Goal: Task Accomplishment & Management: Manage account settings

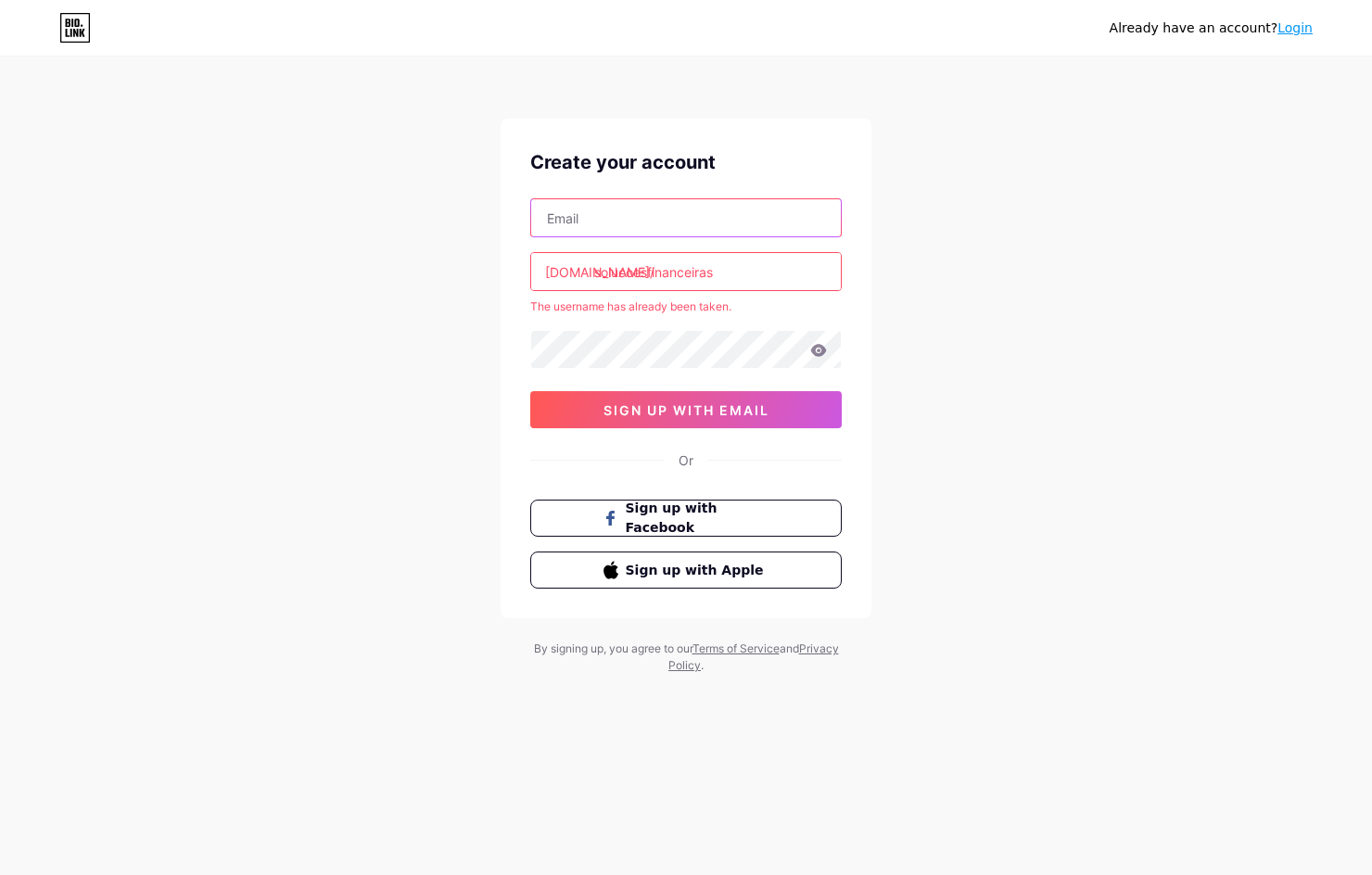
click at [685, 213] on input "text" at bounding box center [686, 218] width 309 height 37
type input "[EMAIL_ADDRESS][DOMAIN_NAME]"
click at [821, 348] on icon at bounding box center [819, 350] width 16 height 12
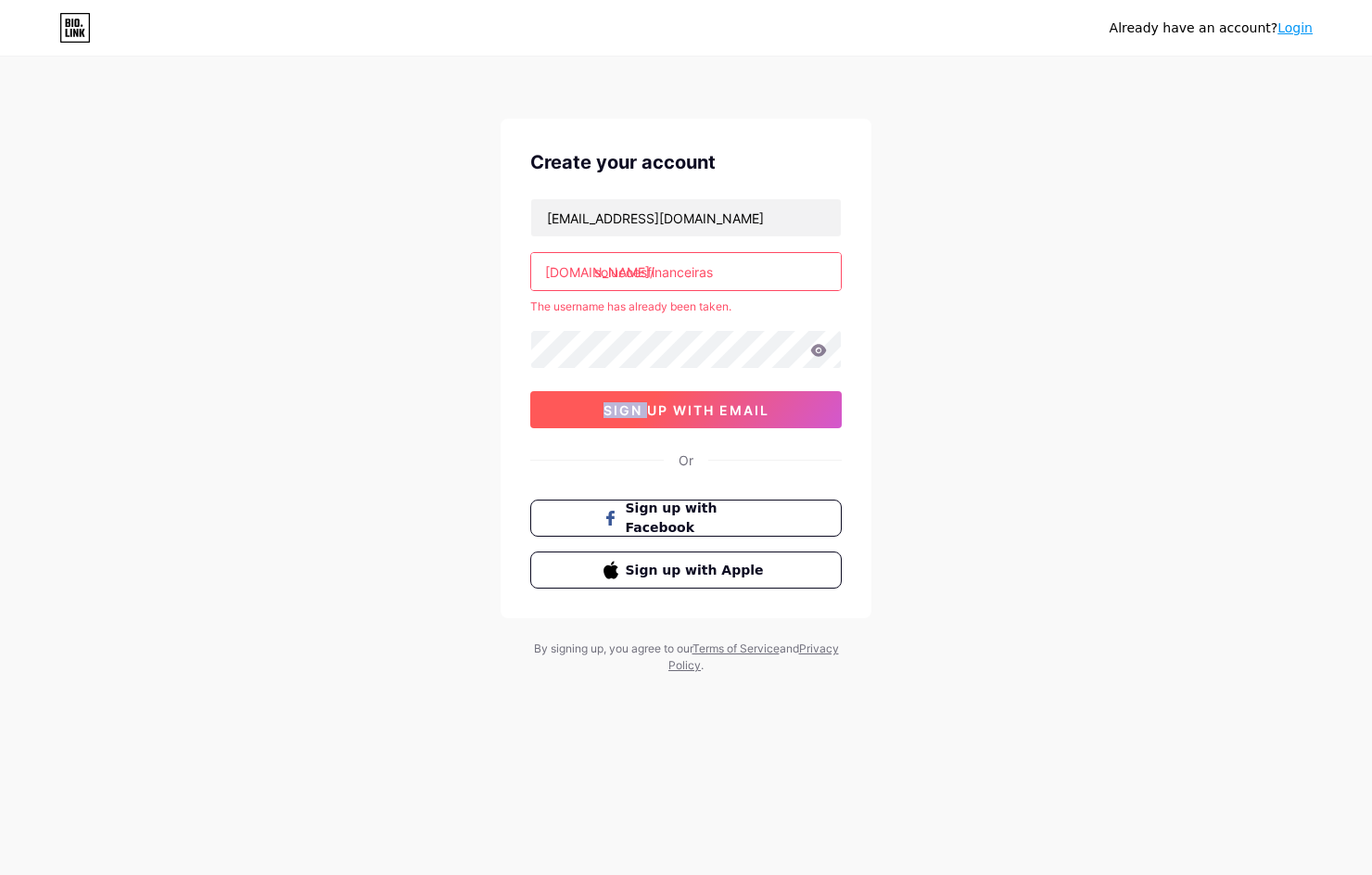
click at [799, 401] on button "sign up with email" at bounding box center [686, 410] width 311 height 37
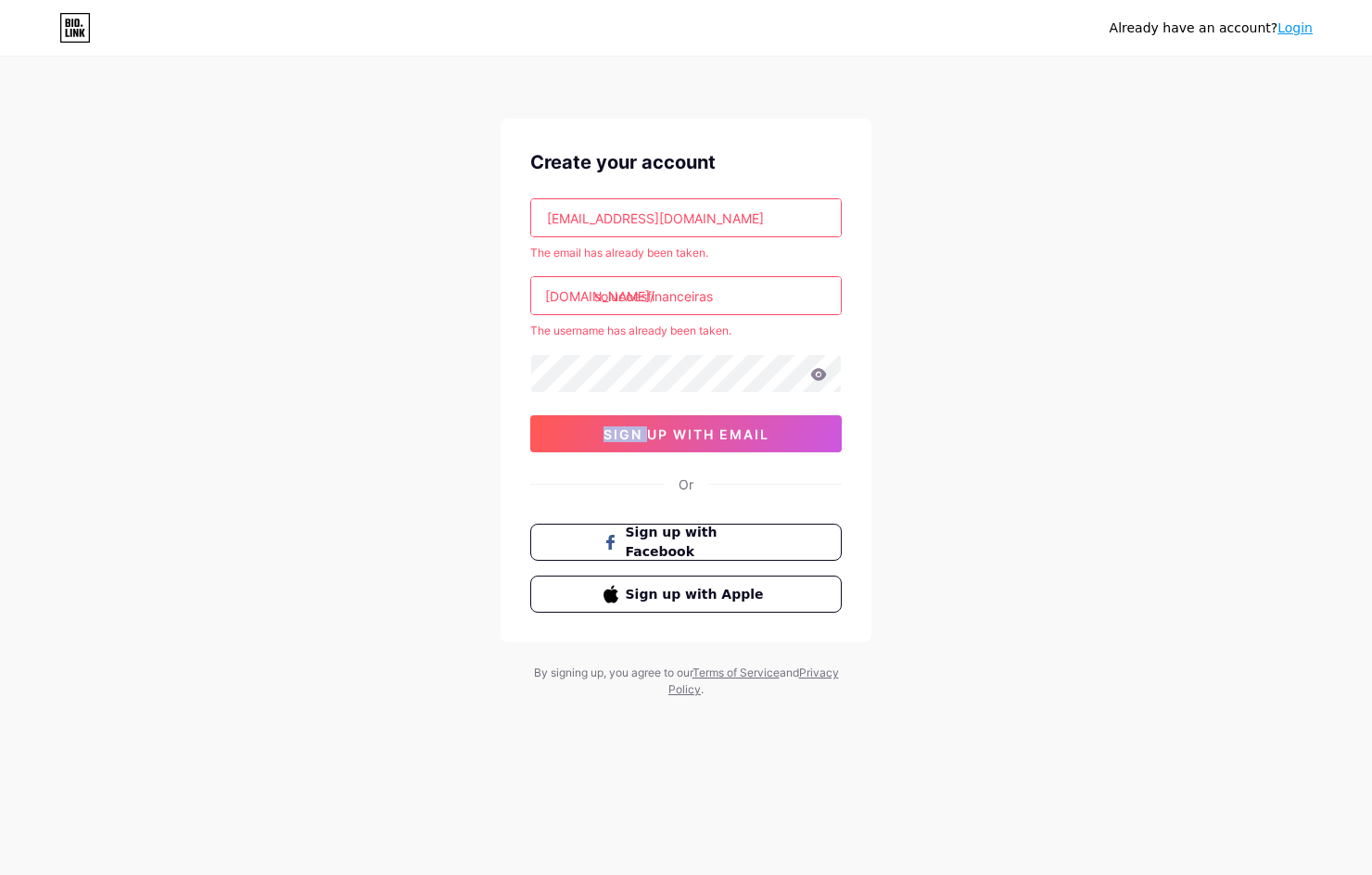
click at [1296, 29] on link "Login" at bounding box center [1295, 28] width 35 height 15
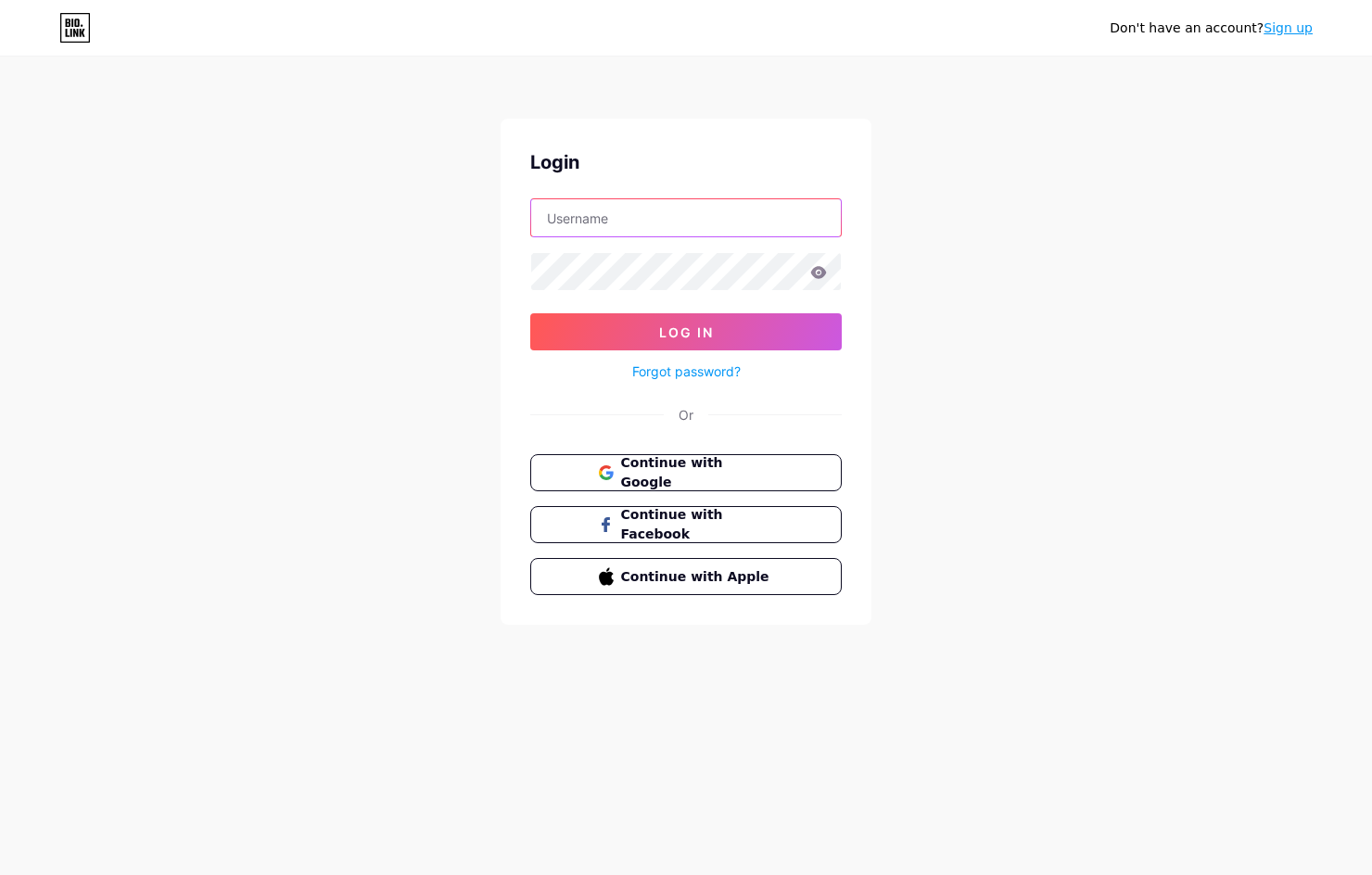
click at [622, 220] on input "text" at bounding box center [686, 218] width 309 height 37
type input "[EMAIL_ADDRESS][DOMAIN_NAME]"
click at [814, 275] on icon at bounding box center [819, 272] width 16 height 12
click at [824, 272] on icon at bounding box center [819, 272] width 16 height 12
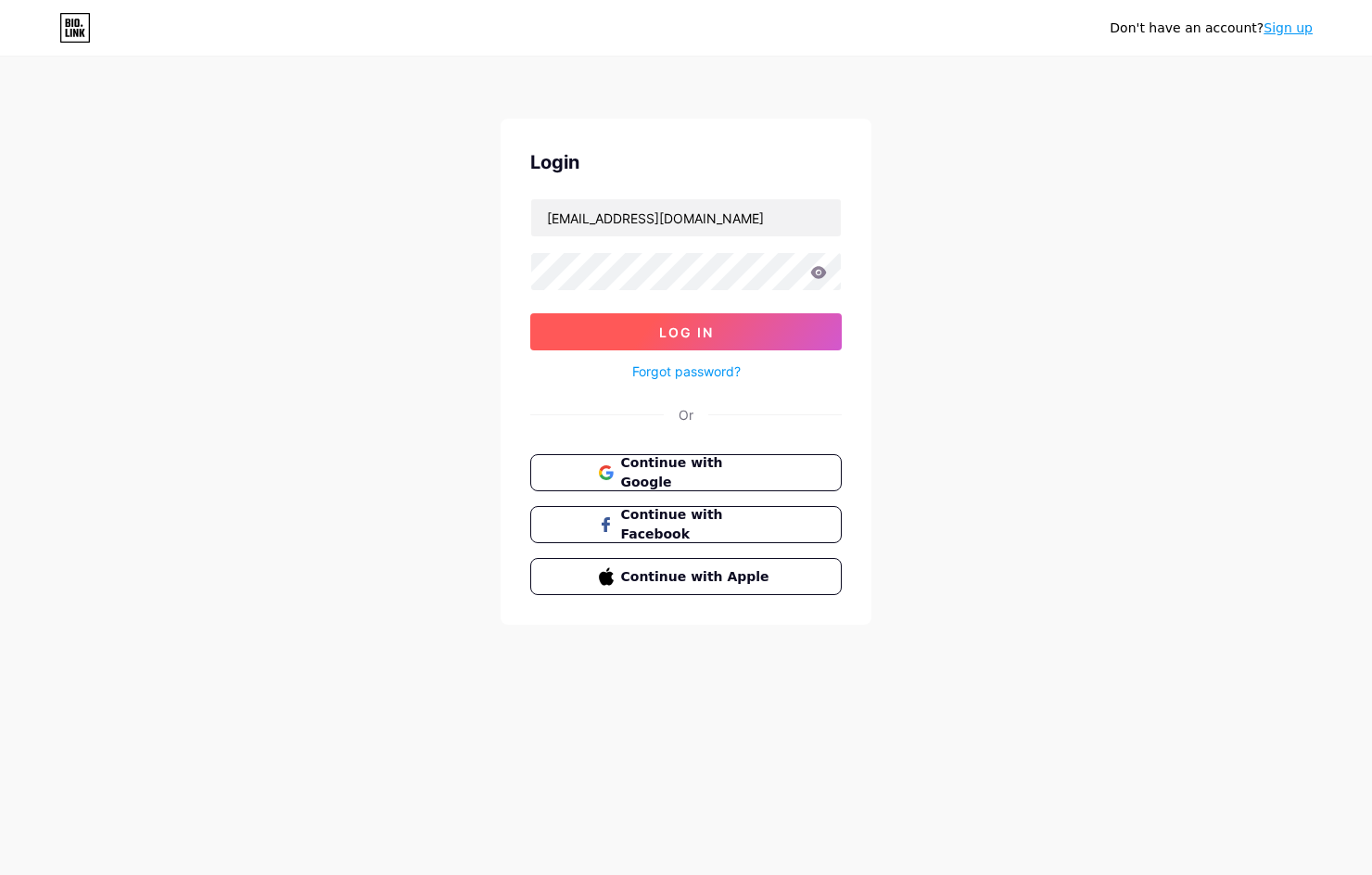
click at [790, 336] on button "Log In" at bounding box center [686, 332] width 311 height 37
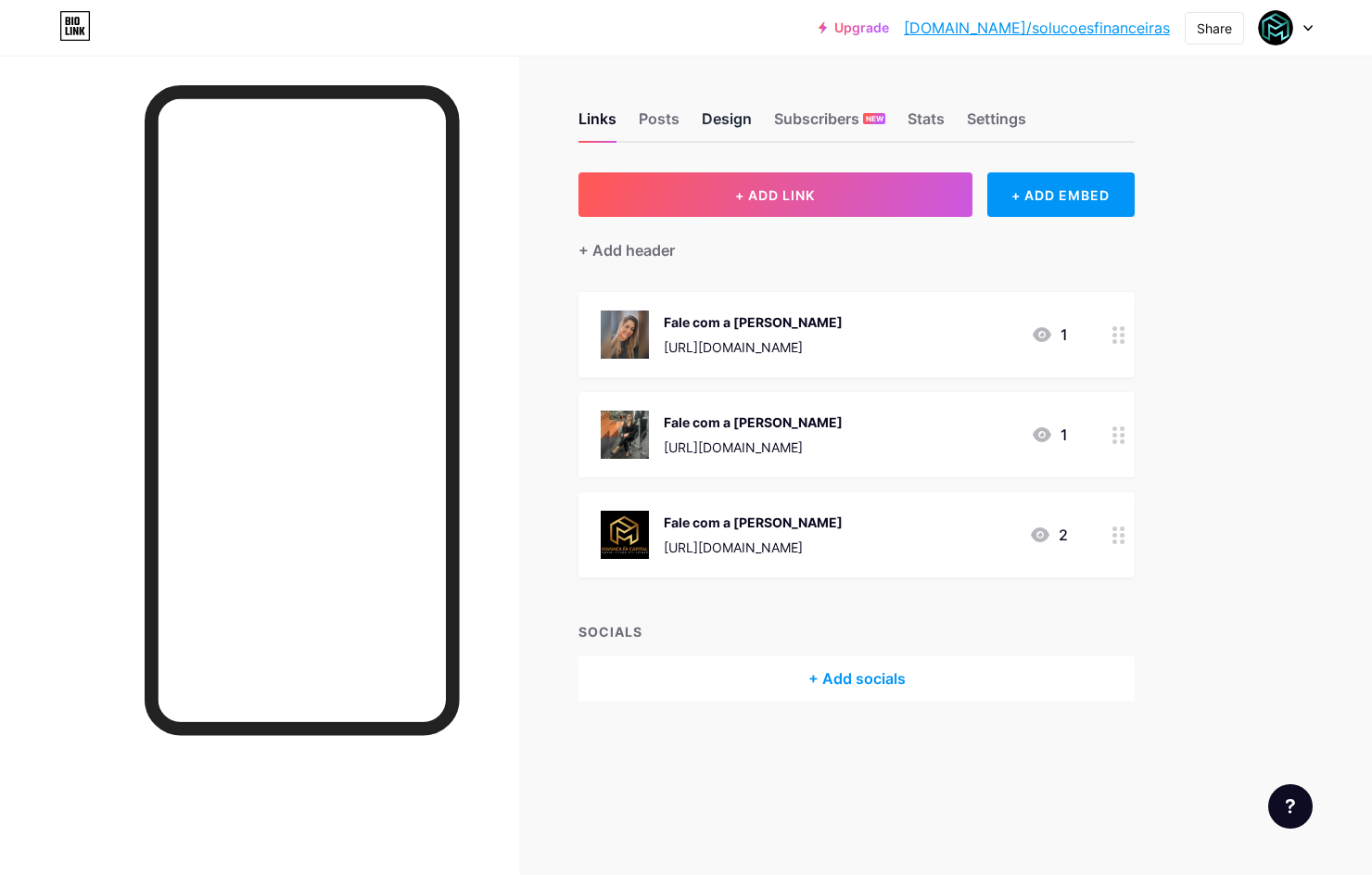
click at [728, 116] on div "Design" at bounding box center [726, 124] width 50 height 34
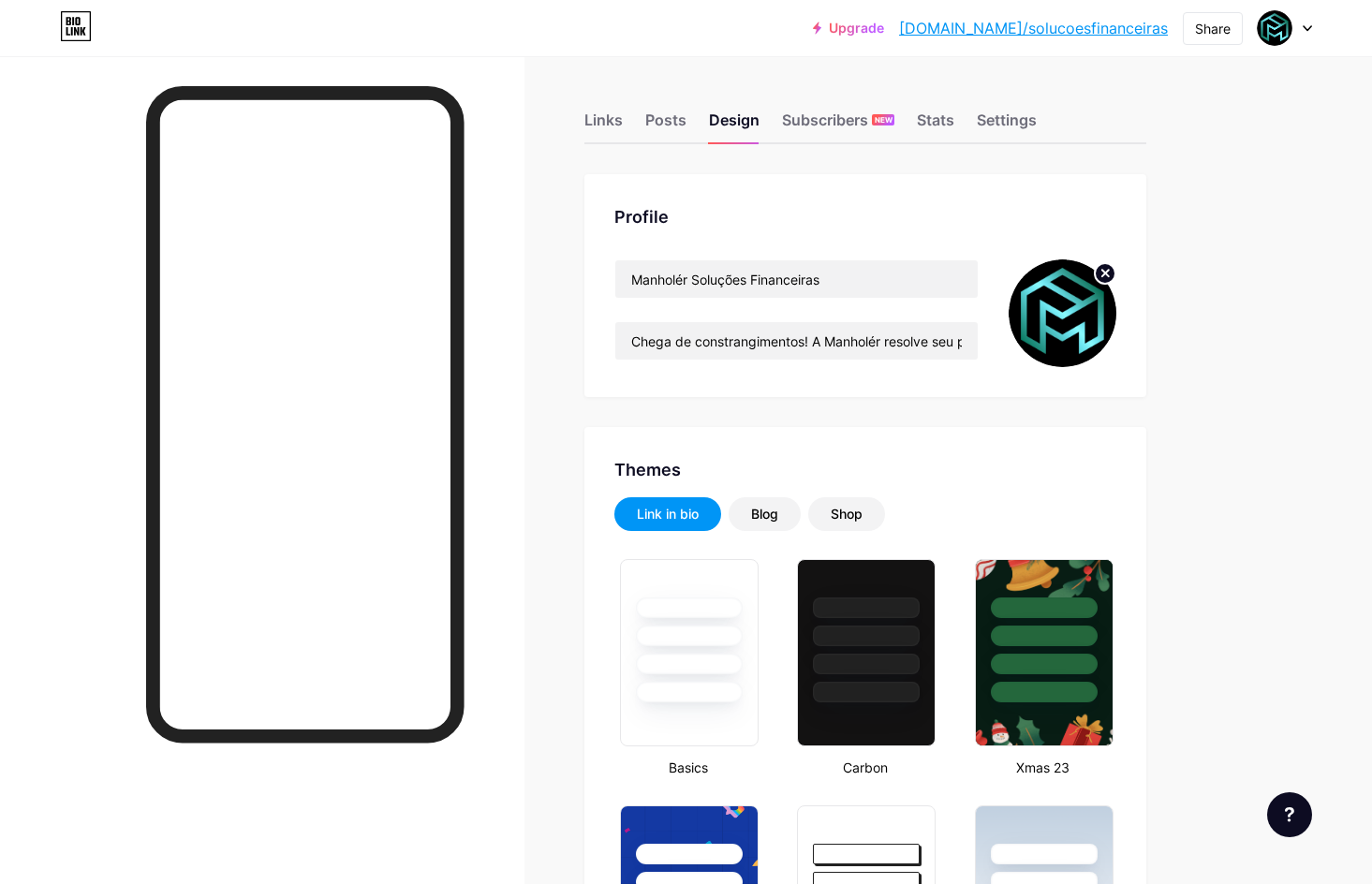
click at [1110, 270] on circle at bounding box center [1105, 273] width 21 height 21
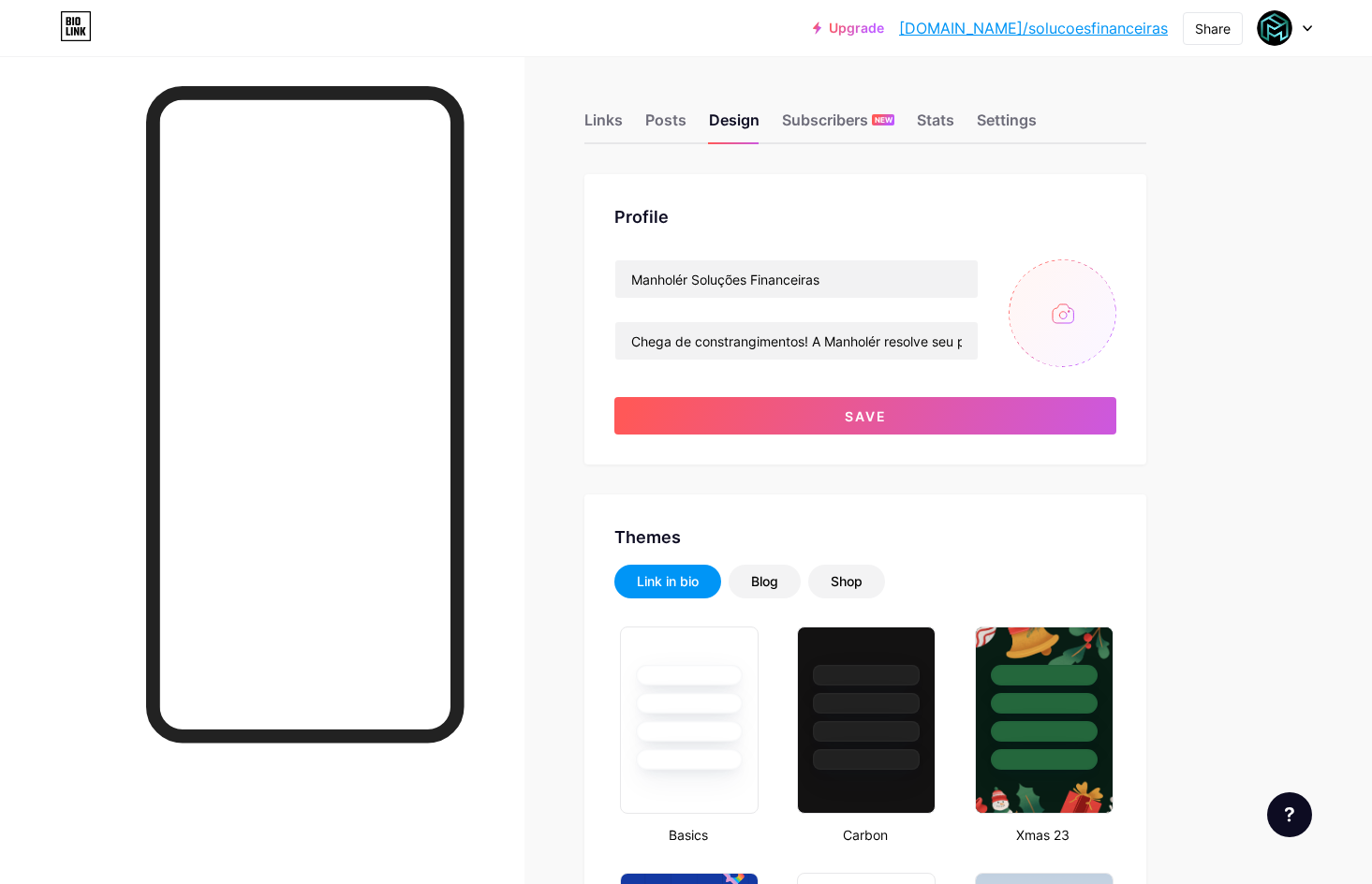
click at [1076, 310] on input "file" at bounding box center [1062, 314] width 108 height 108
type input "C:\fakepath\Design sem nome (25).png"
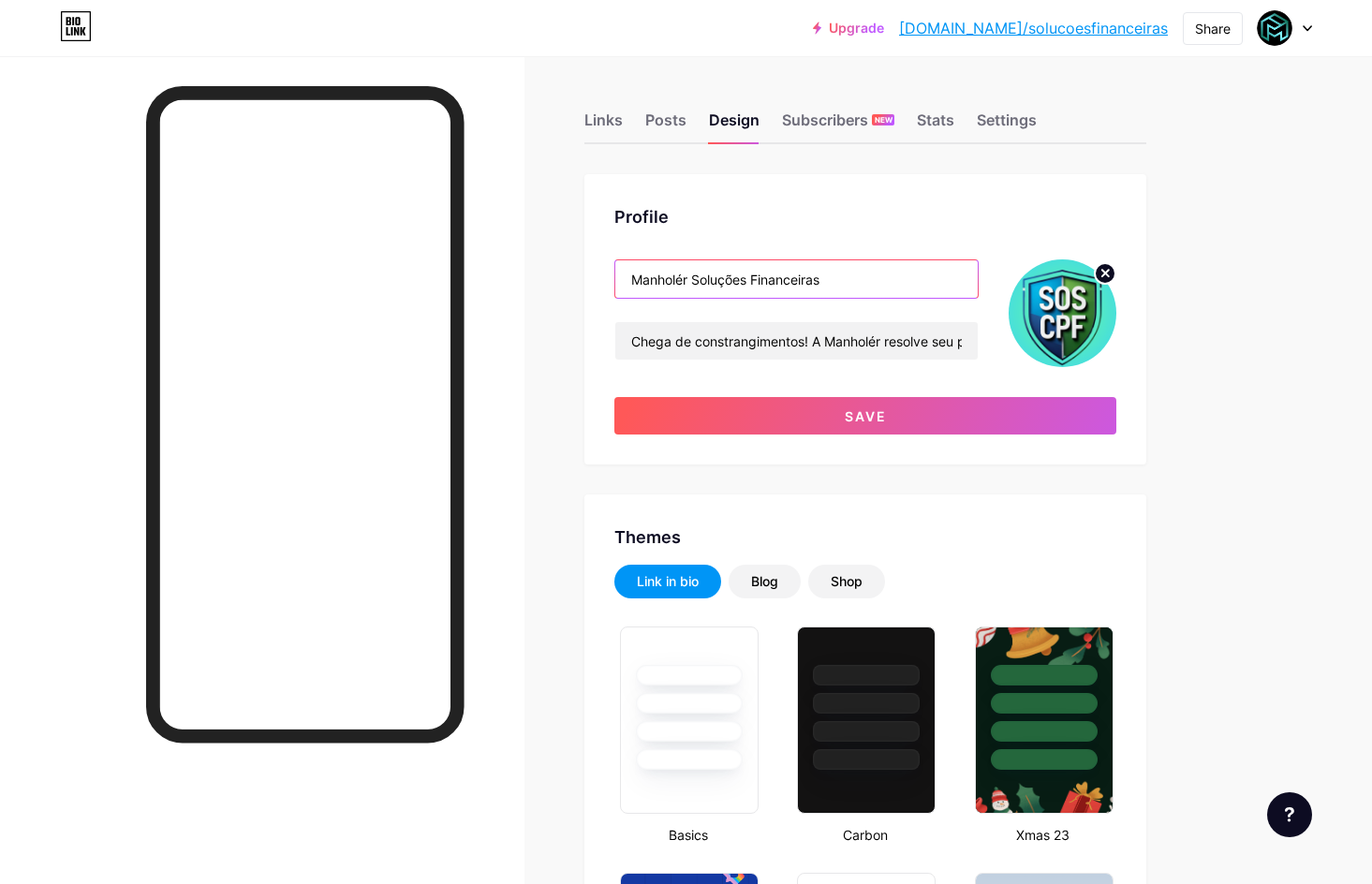
drag, startPoint x: 693, startPoint y: 280, endPoint x: 613, endPoint y: 280, distance: 80.0
click at [613, 280] on div "Profile Manholér Soluções Financeiras Chega de constrangimentos! A Manholér res…" at bounding box center [865, 320] width 562 height 291
type input "SOS CPF"
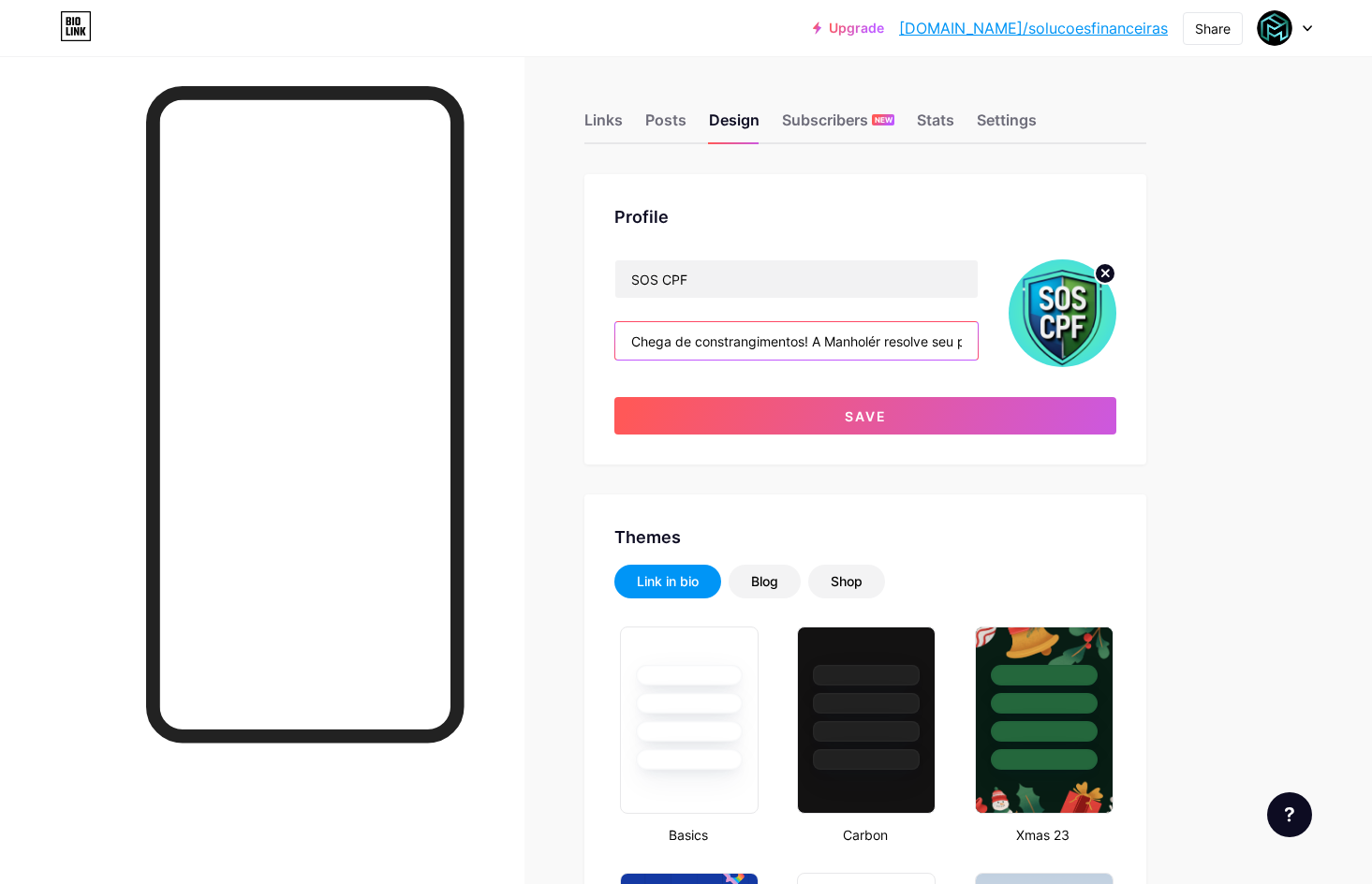
drag, startPoint x: 945, startPoint y: 350, endPoint x: 670, endPoint y: 352, distance: 275.0
click at [670, 352] on input "Chega de constrangimentos! A Manholér resolve seu problema em até 30 [PERSON_NA…" at bounding box center [797, 341] width 362 height 38
click at [851, 339] on input "Chega de constrangimentos! A Manholér resolve seu problema em até 30 [PERSON_NA…" at bounding box center [797, 341] width 362 height 38
drag, startPoint x: 826, startPoint y: 343, endPoint x: 869, endPoint y: 341, distance: 43.0
click at [867, 341] on input "Chega de constrangimentos! A Manholér resolve seu problema em até 30 [PERSON_NA…" at bounding box center [797, 341] width 362 height 38
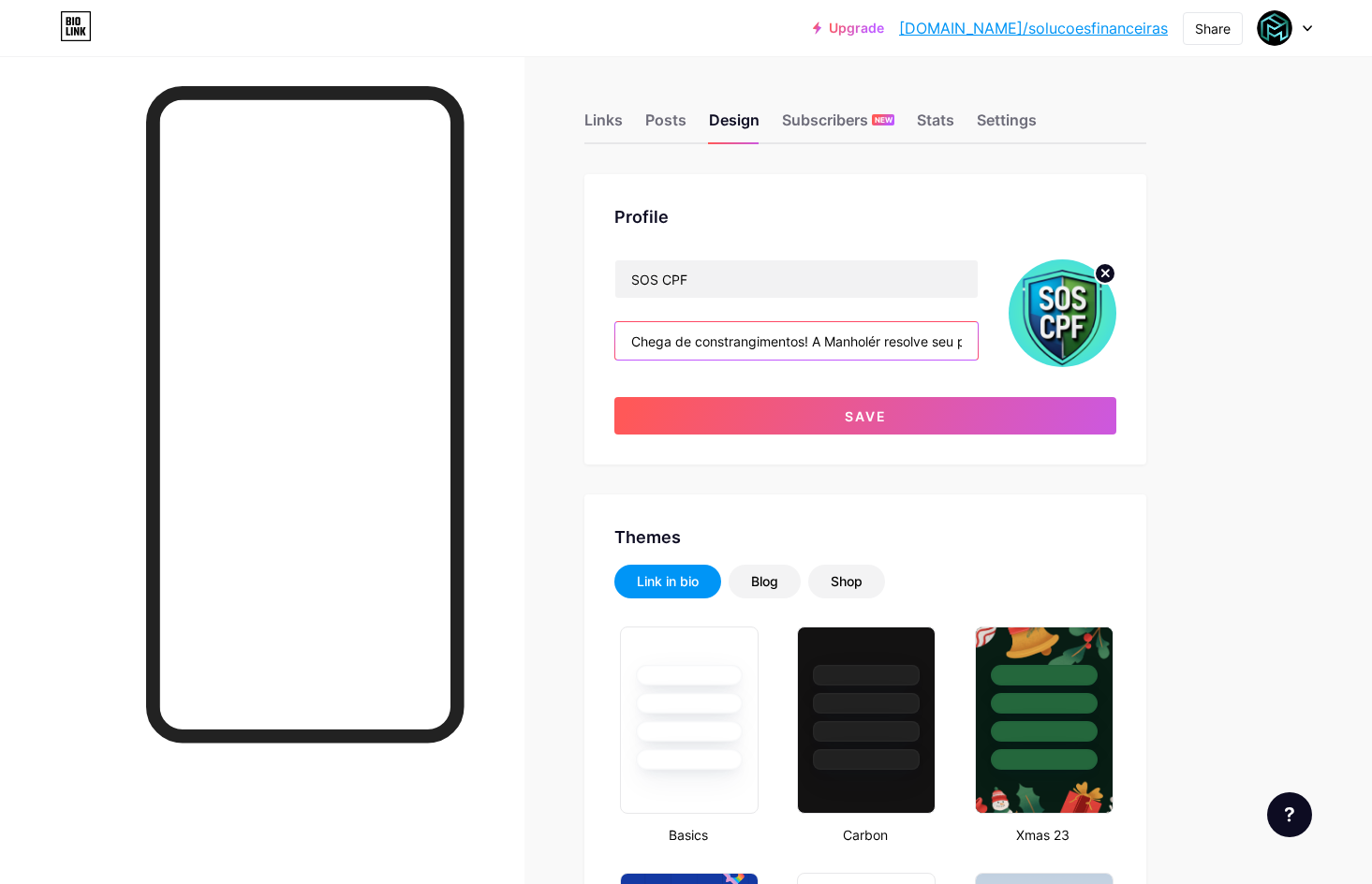
click at [881, 345] on input "Chega de constrangimentos! A Manholér resolve seu problema em até 30 [PERSON_NA…" at bounding box center [797, 341] width 362 height 38
drag, startPoint x: 884, startPoint y: 344, endPoint x: 823, endPoint y: 344, distance: 61.0
click at [823, 344] on input "Chega de constrangimentos! A Manholér resolve seu problema em até 30 [PERSON_NA…" at bounding box center [797, 341] width 362 height 38
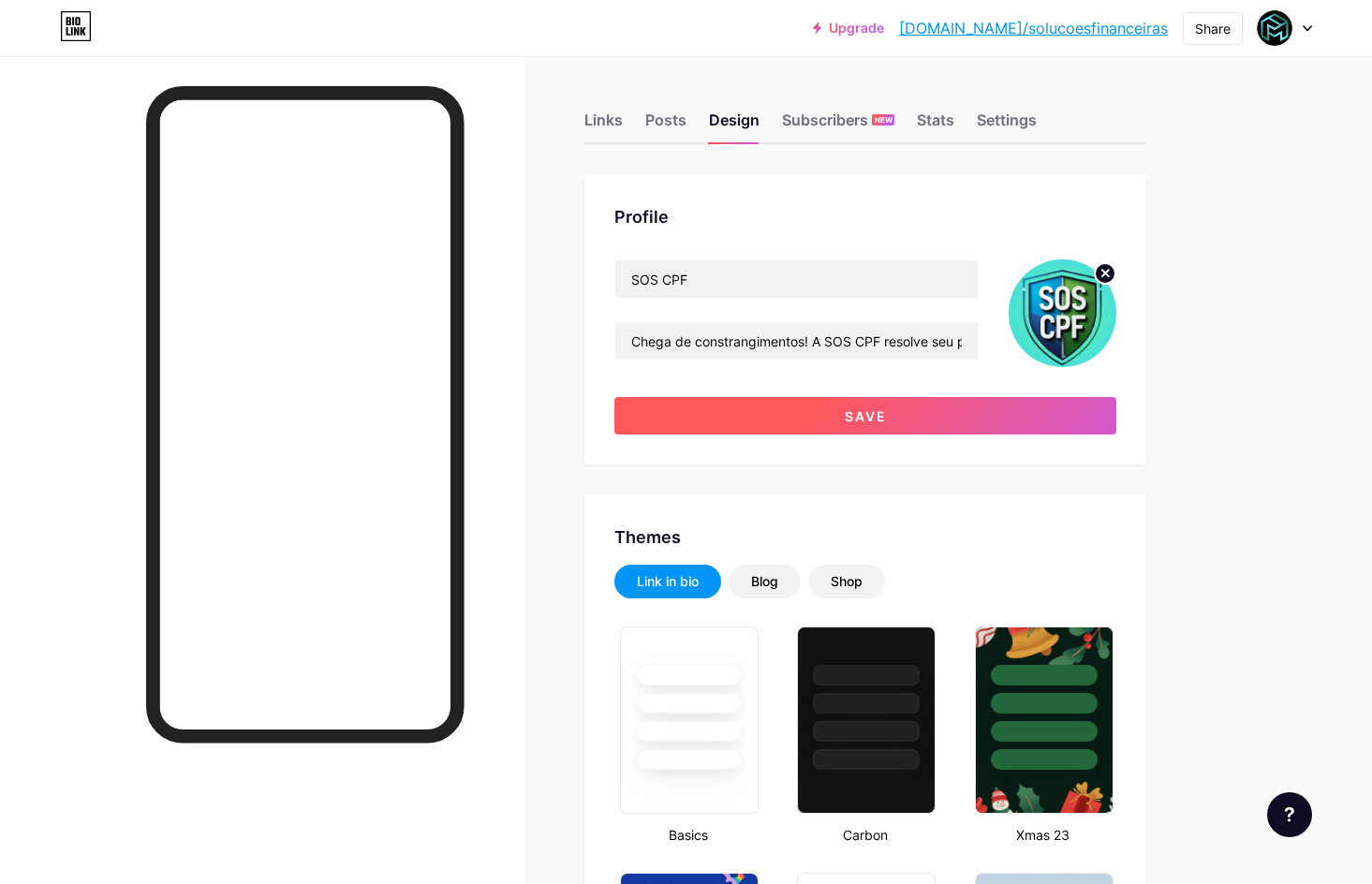
click at [1022, 405] on button "Save" at bounding box center [865, 416] width 502 height 38
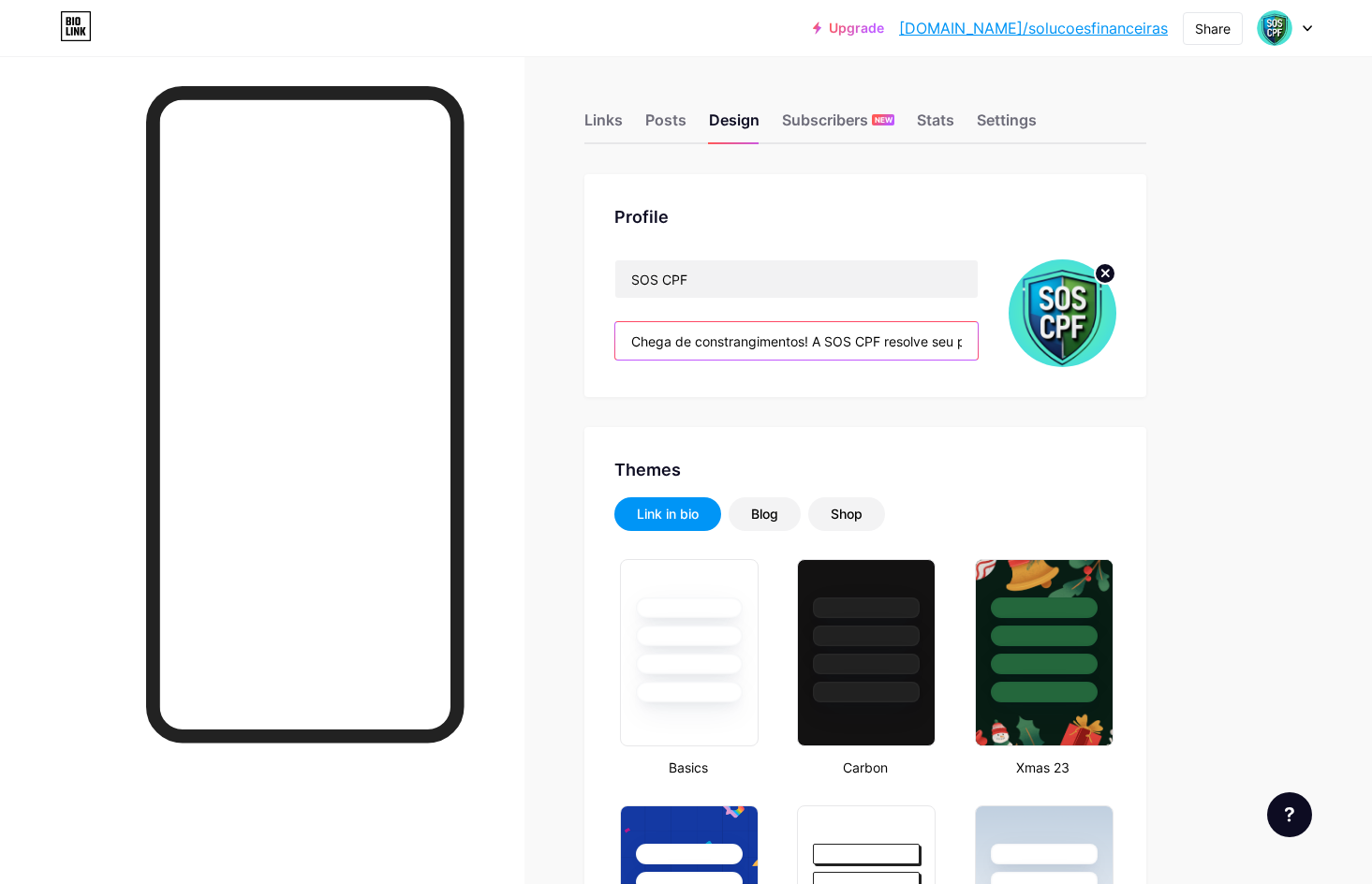
drag, startPoint x: 815, startPoint y: 339, endPoint x: 657, endPoint y: 339, distance: 158.0
click at [662, 339] on input "Chega de constrangimentos! A SOS CPF resolve seu problema em até 30 [PERSON_NAM…" at bounding box center [797, 341] width 362 height 38
drag, startPoint x: 581, startPoint y: 339, endPoint x: 565, endPoint y: 339, distance: 16.0
drag, startPoint x: 809, startPoint y: 342, endPoint x: 620, endPoint y: 332, distance: 189.3
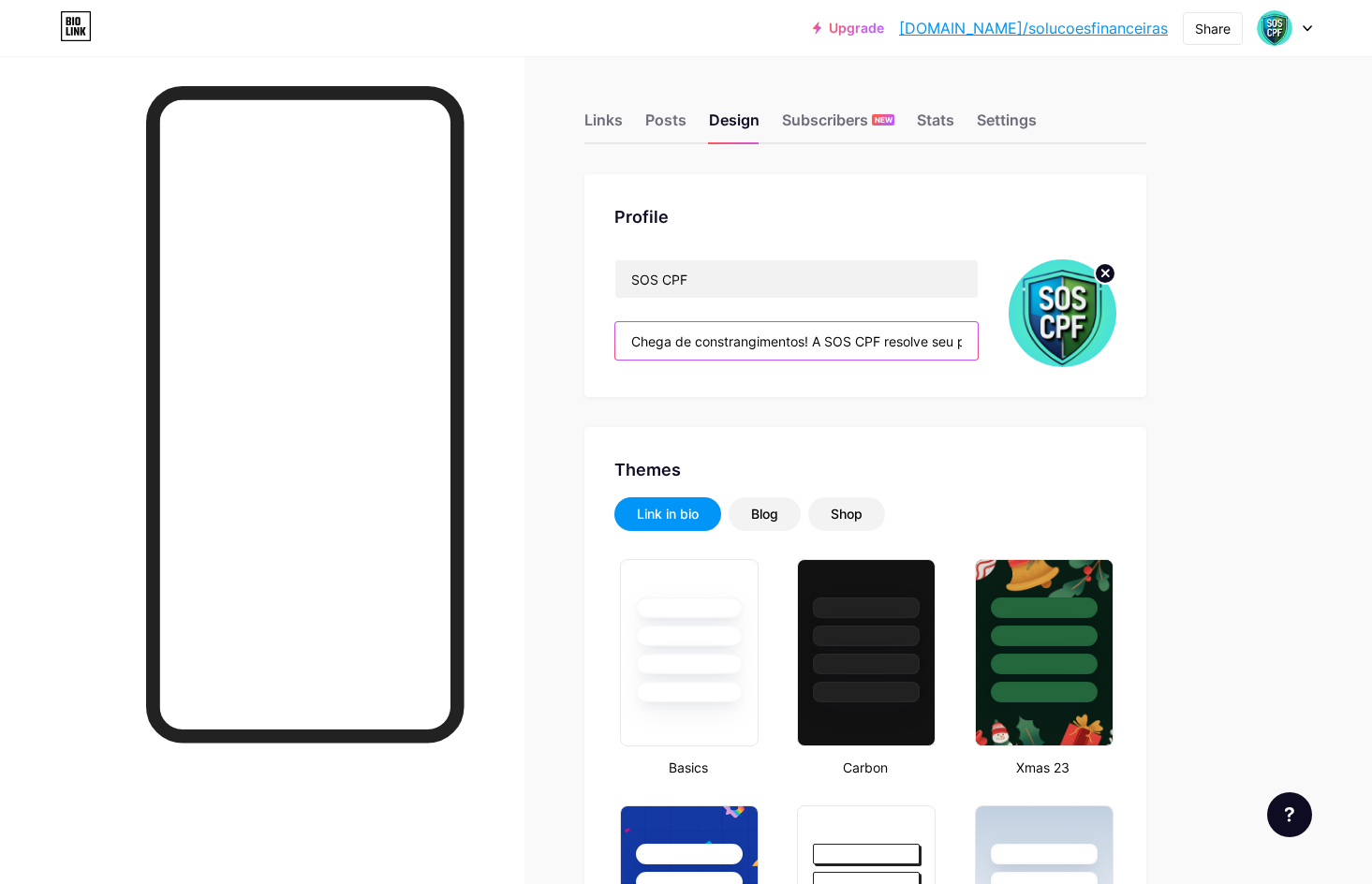
click at [620, 332] on input "Chega de constrangimentos! A SOS CPF resolve seu problema em até 30 [PERSON_NAM…" at bounding box center [797, 341] width 362 height 38
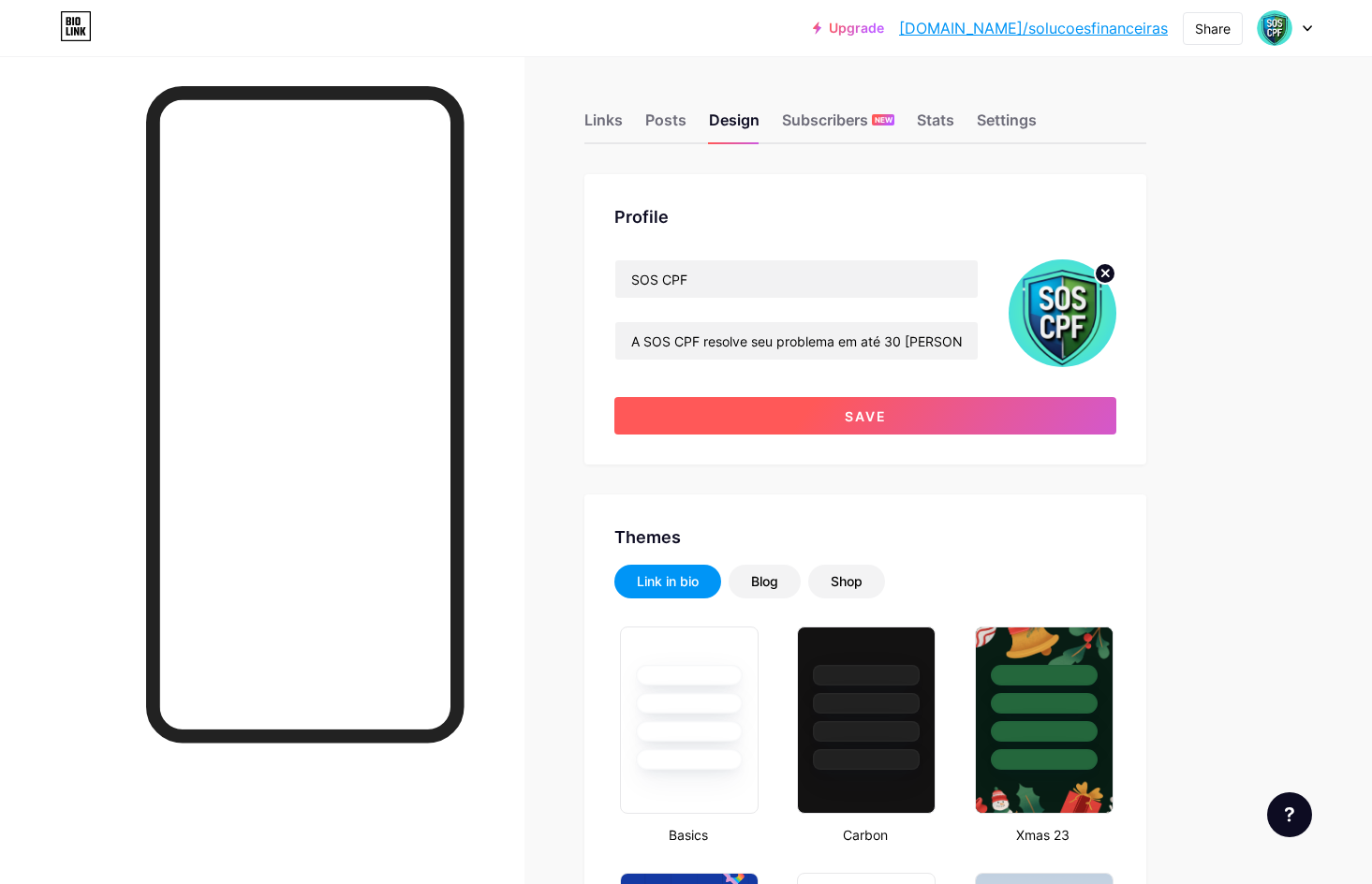
click at [832, 419] on button "Save" at bounding box center [865, 416] width 502 height 38
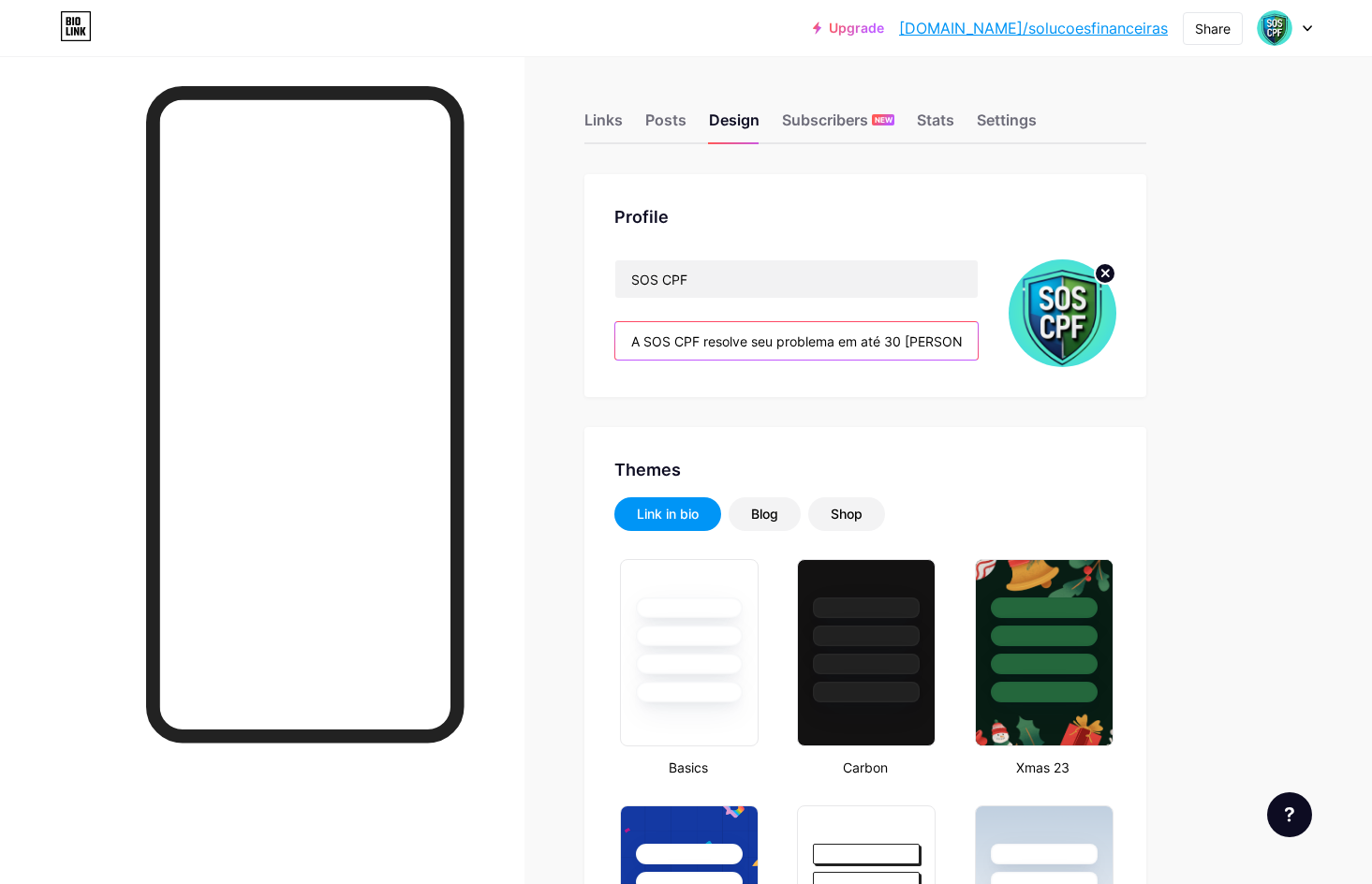
drag, startPoint x: 748, startPoint y: 344, endPoint x: 607, endPoint y: 344, distance: 141.0
click at [607, 344] on div "Profile SOS CPF A SOS CPF resolve seu problema em até 30 [PERSON_NAME] com segu…" at bounding box center [865, 286] width 562 height 223
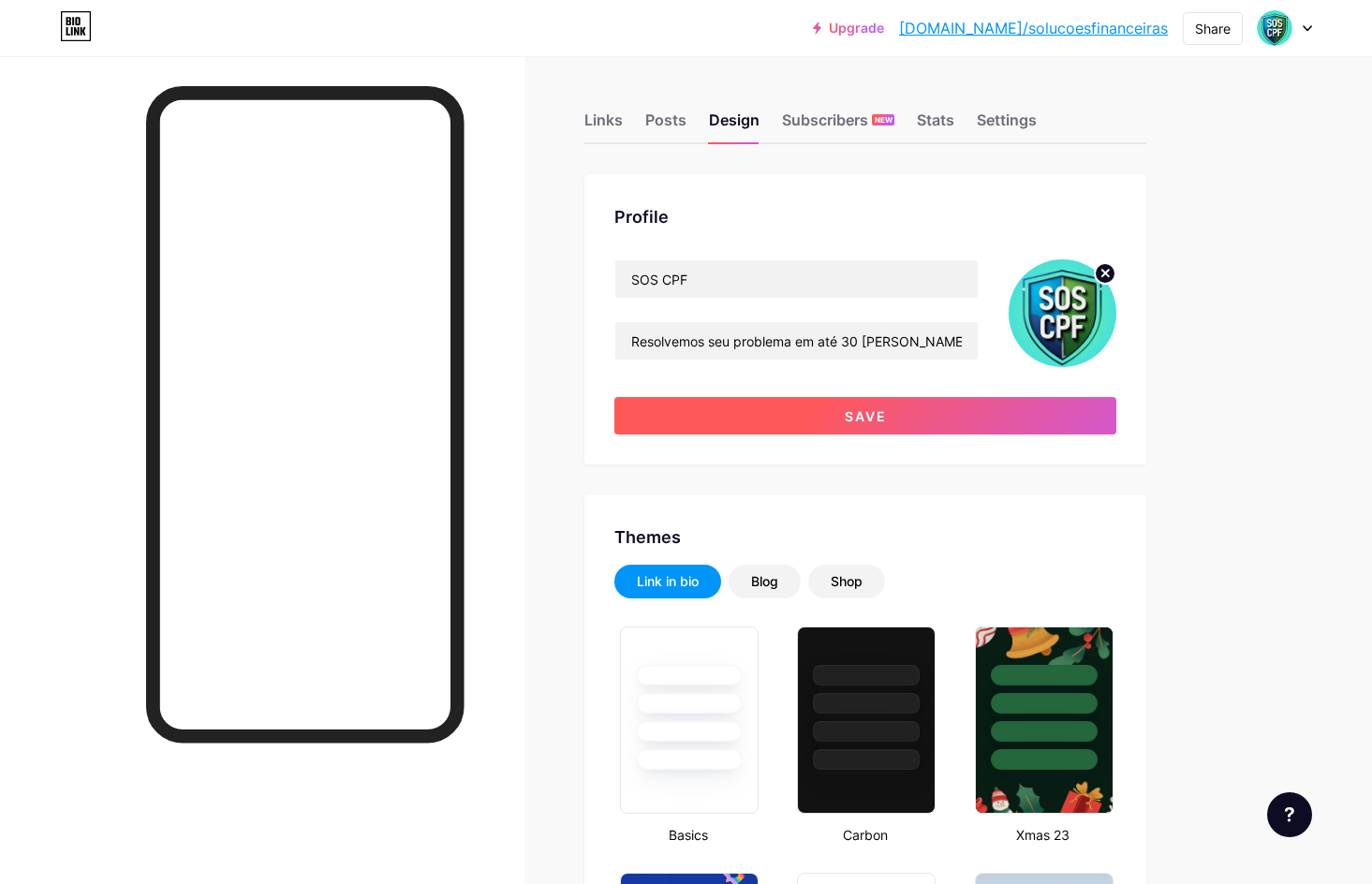
click at [826, 408] on button "Save" at bounding box center [865, 416] width 502 height 38
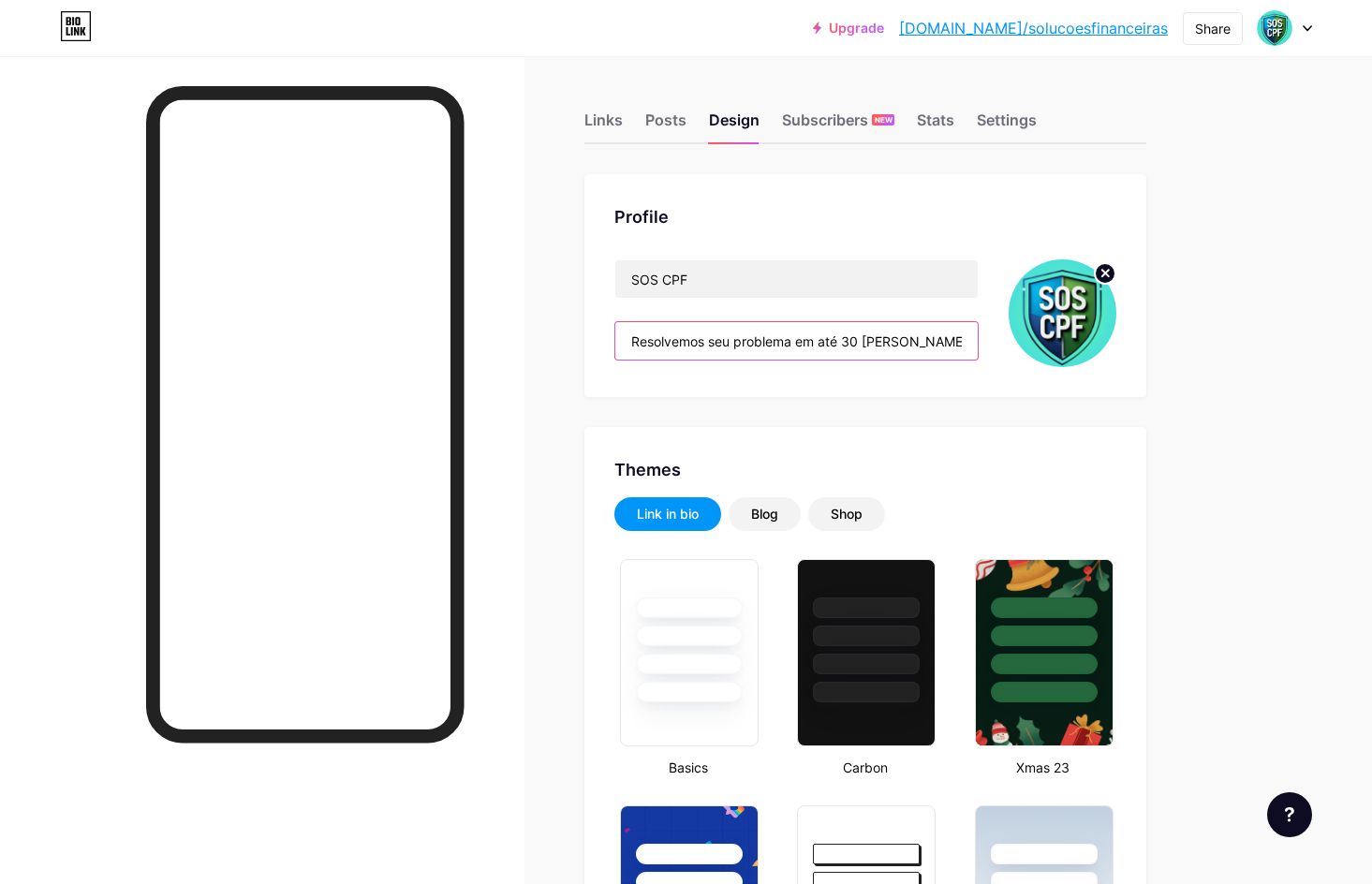
click at [902, 341] on input "Resolvemos seu problema em até 30 [PERSON_NAME] com segurança e sigilo." at bounding box center [797, 341] width 362 height 38
click at [925, 344] on input "Resolvemos seu problema em até 30 [PERSON_NAME] com segurança e sigilo." at bounding box center [797, 341] width 362 height 38
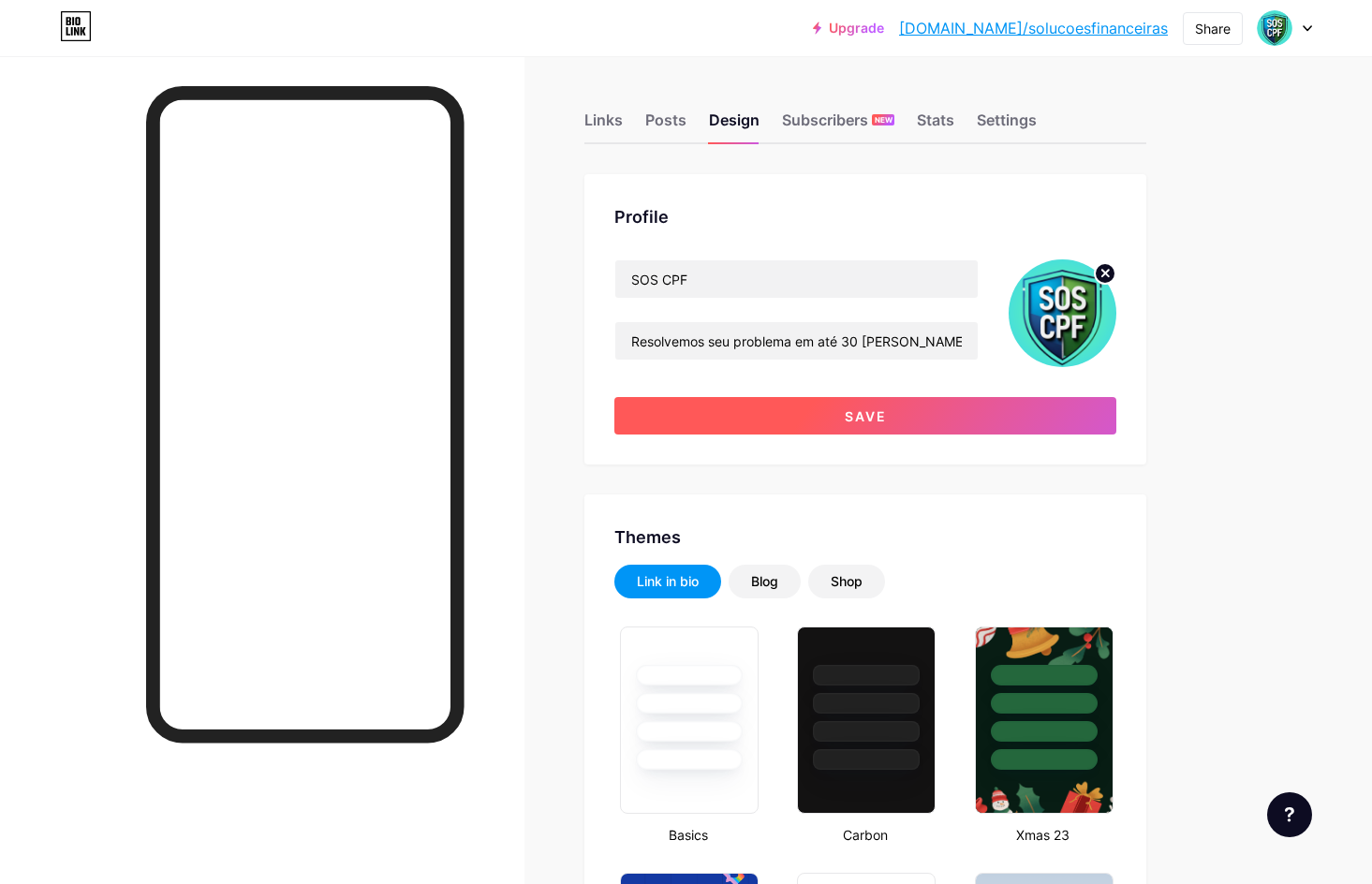
click at [1071, 418] on button "Save" at bounding box center [865, 416] width 502 height 38
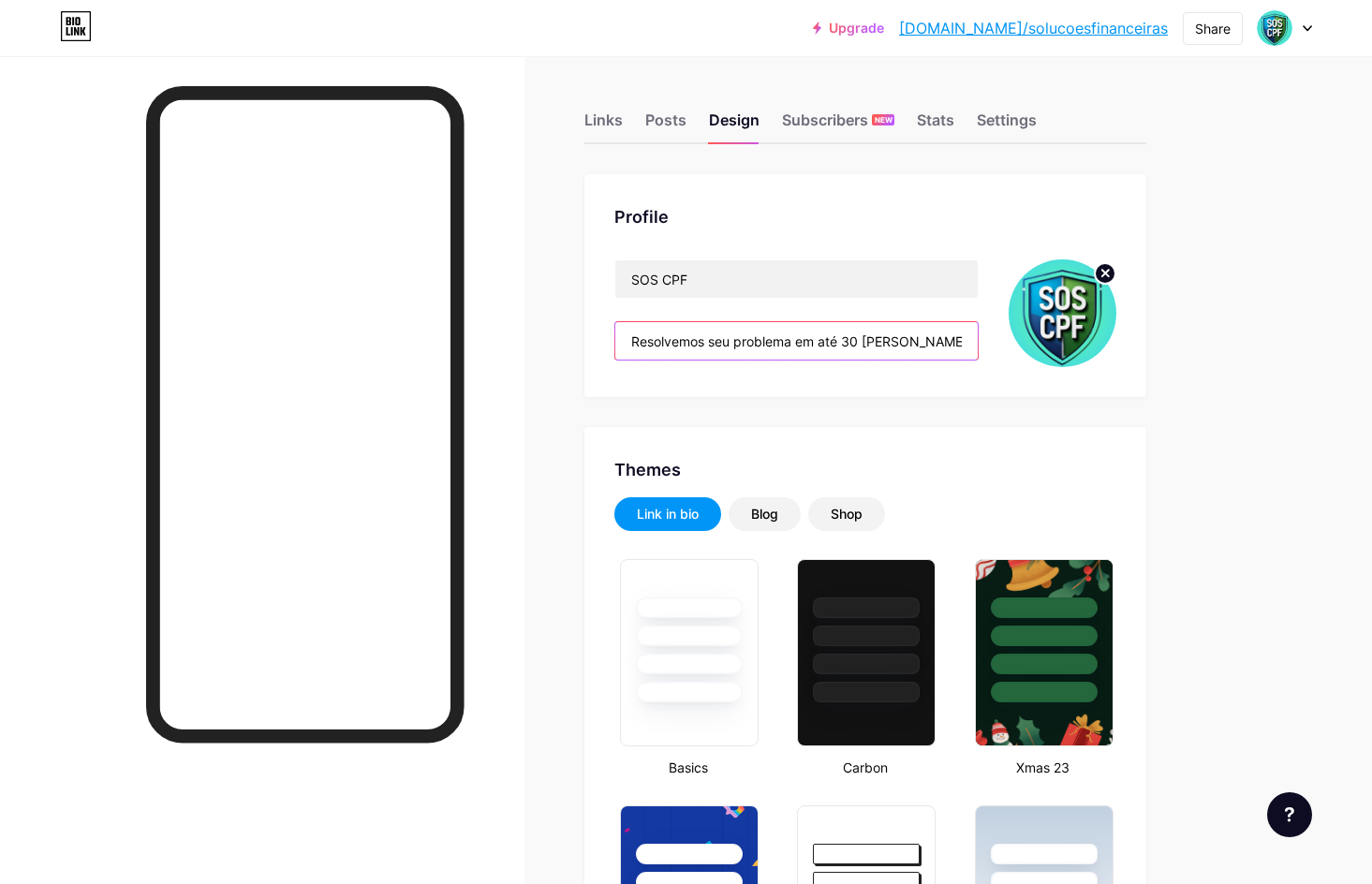
click at [940, 341] on input "Resolvemos seu problema em até 30 [PERSON_NAME] com Garantiae sigilo." at bounding box center [797, 341] width 362 height 38
drag, startPoint x: 960, startPoint y: 346, endPoint x: 970, endPoint y: 345, distance: 10.0
click at [970, 345] on input "Resolvemos seu problema em até 30 [PERSON_NAME] com Garantiae sigilo." at bounding box center [797, 341] width 362 height 38
click at [920, 345] on input "Resolvemos seu problema em até 30 [PERSON_NAME] com Garantiae sigilo." at bounding box center [797, 341] width 362 height 38
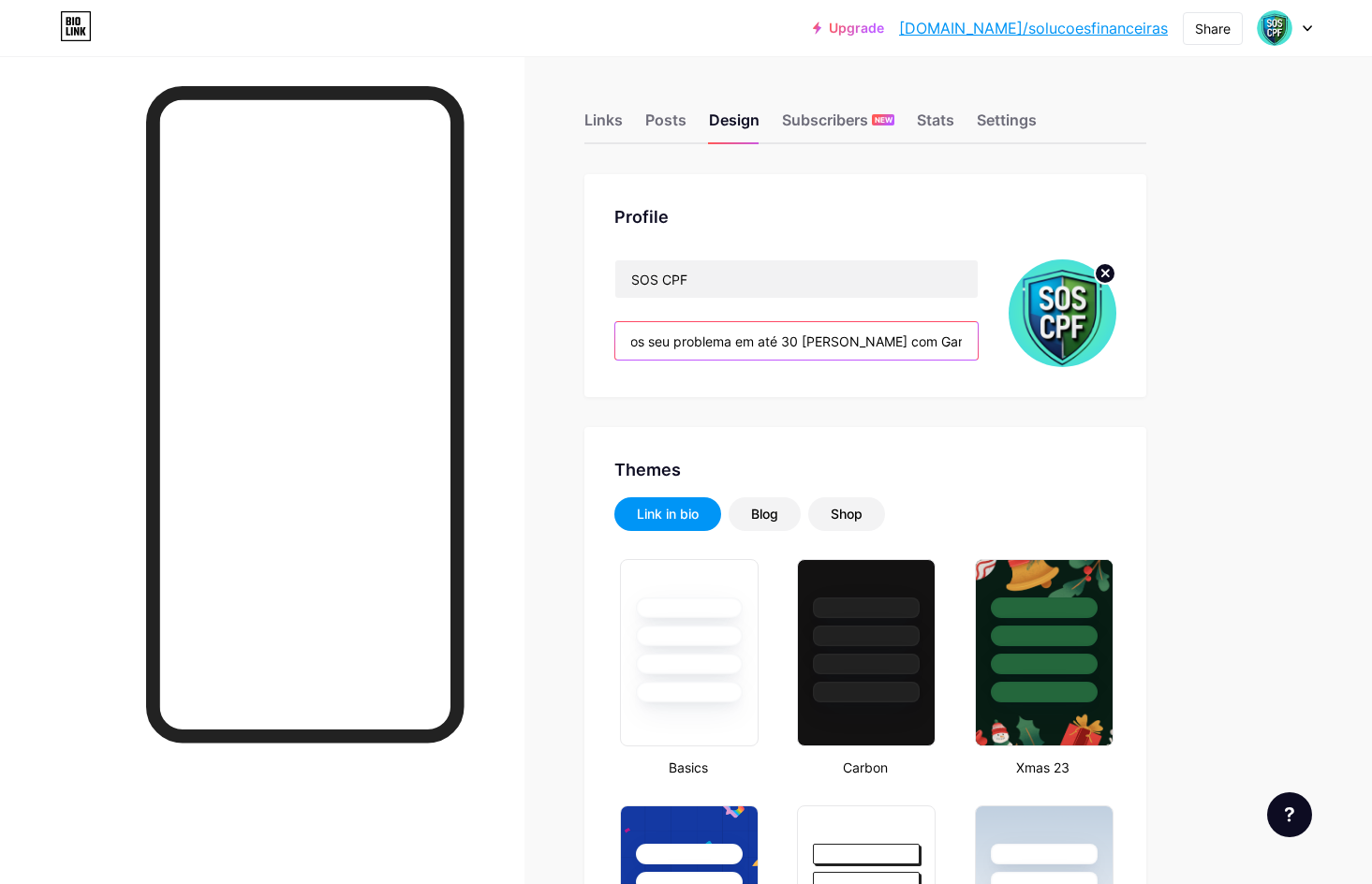
click at [915, 340] on input "Resolvemos seu problema em até 30 [PERSON_NAME] com Garantiae sigilo." at bounding box center [797, 341] width 362 height 38
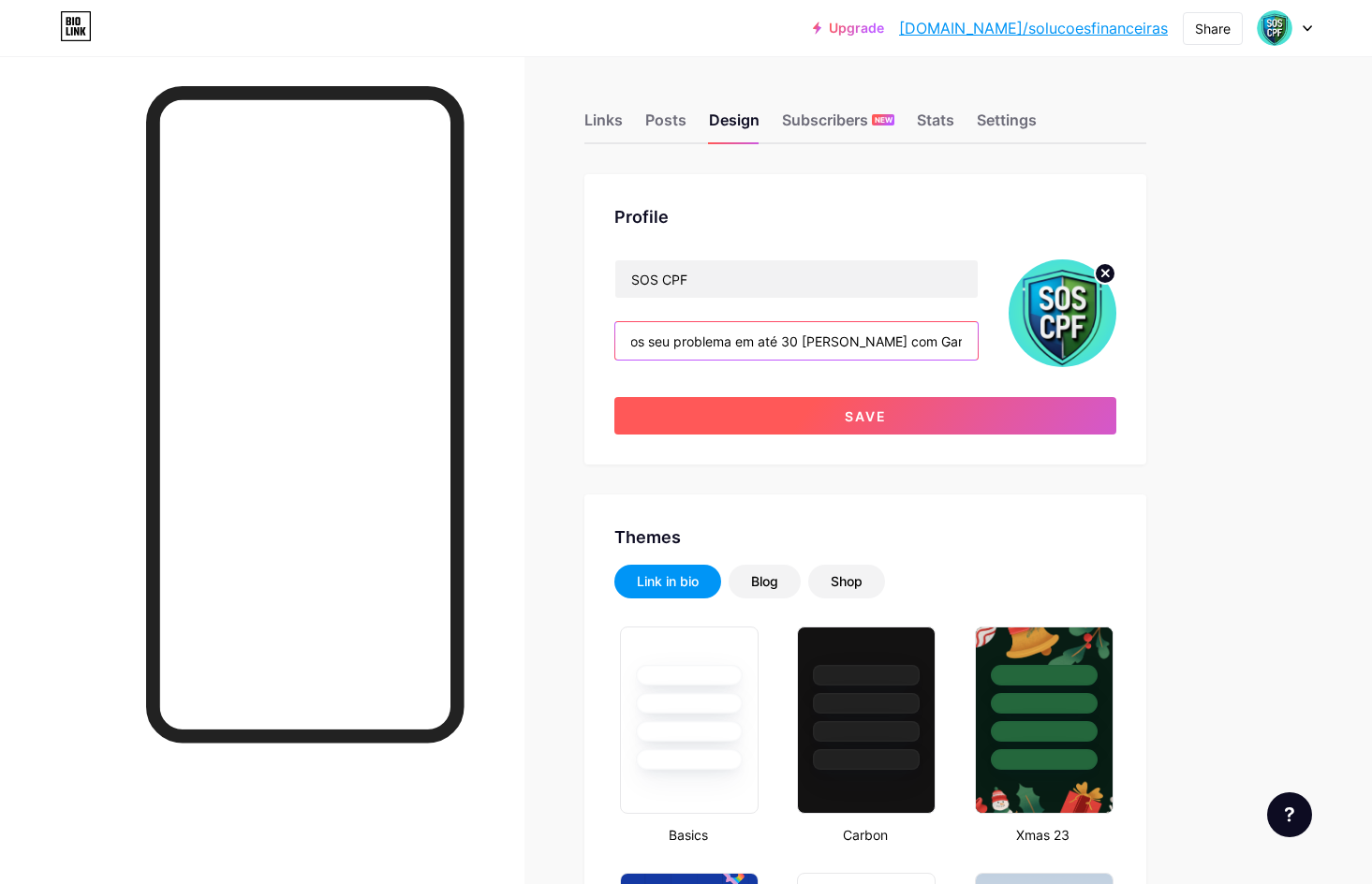
type input "Resolvemos seu problema em até 30 [PERSON_NAME] com Garantia e sigilo."
click at [946, 410] on button "Save" at bounding box center [865, 416] width 502 height 38
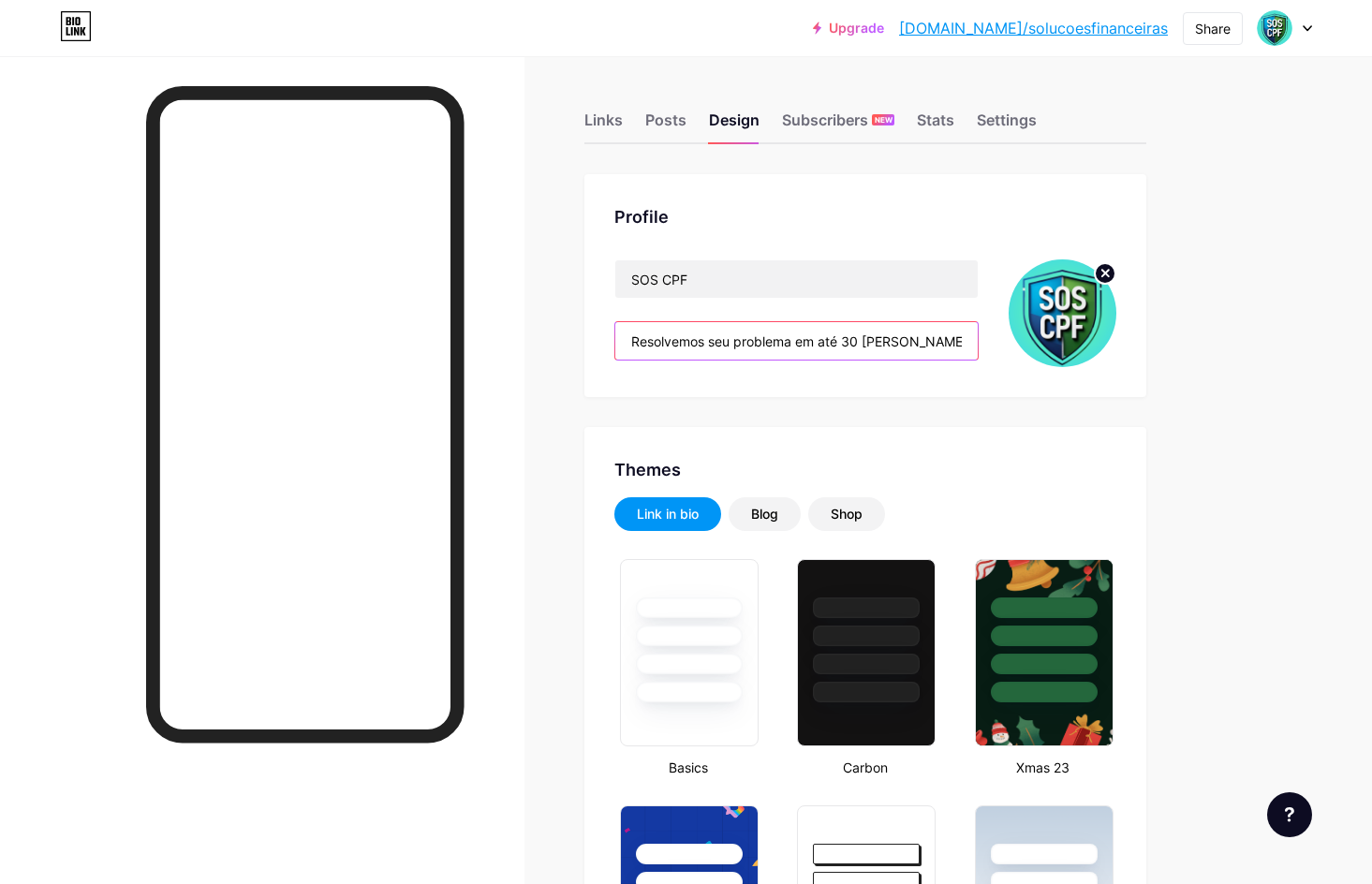
scroll to position [0, 64]
drag, startPoint x: 932, startPoint y: 343, endPoint x: 985, endPoint y: 352, distance: 53.8
click at [985, 352] on div "SOS CPF Resolvemos seu problema em até 30 [PERSON_NAME] com Garantia e sigilo." at bounding box center [865, 314] width 502 height 108
click at [883, 343] on input "Resolvemos seu problema em até 30 [PERSON_NAME] com Garantia e sigilo." at bounding box center [797, 341] width 362 height 38
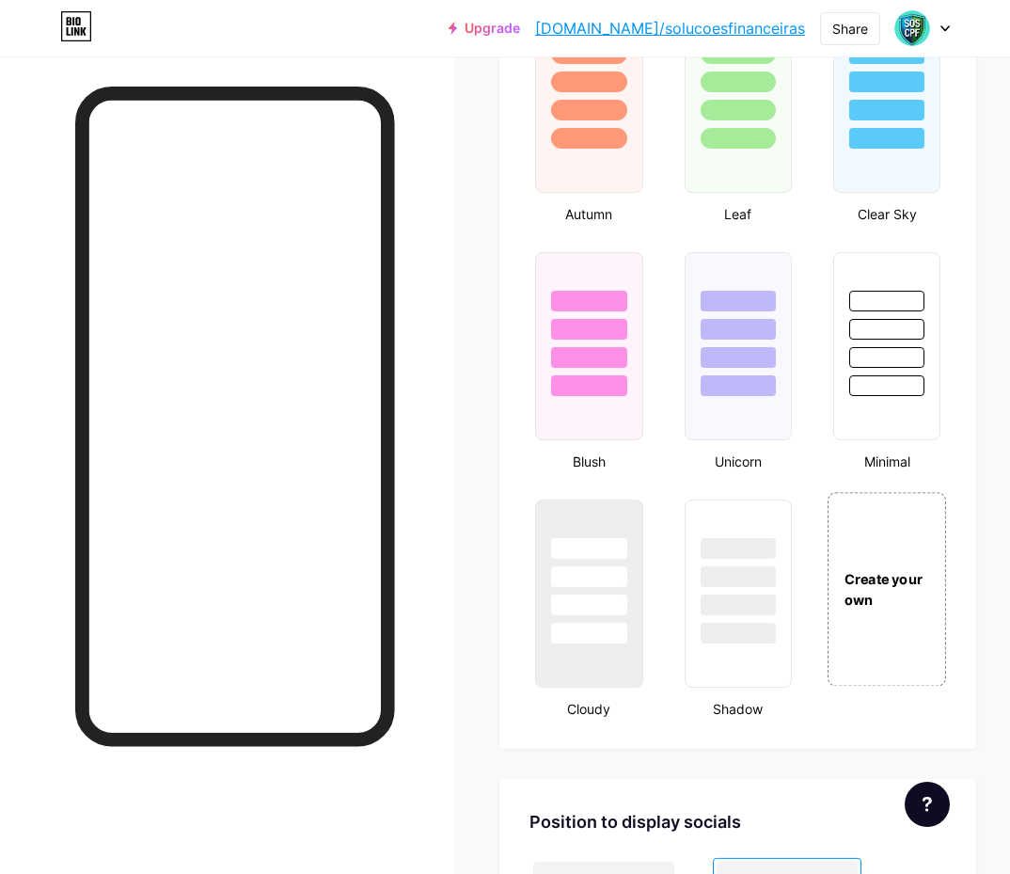
scroll to position [1787, 0]
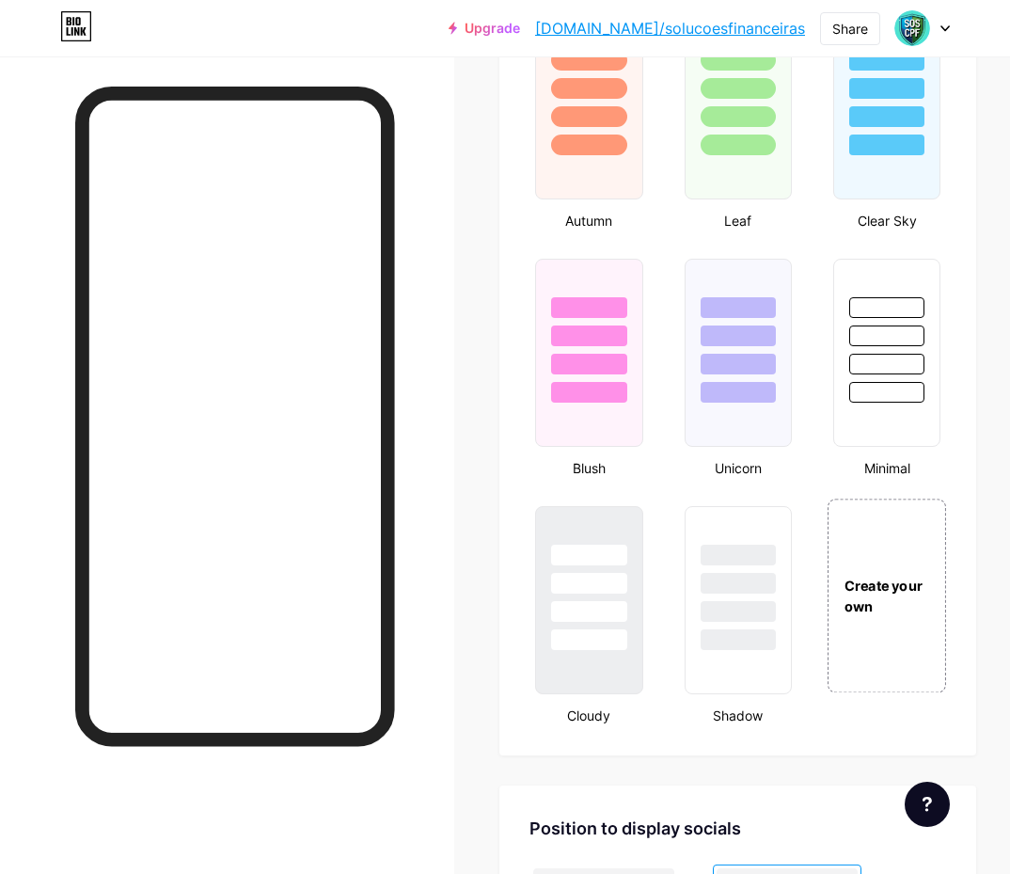
click at [891, 603] on div "Create your own" at bounding box center [887, 596] width 117 height 40
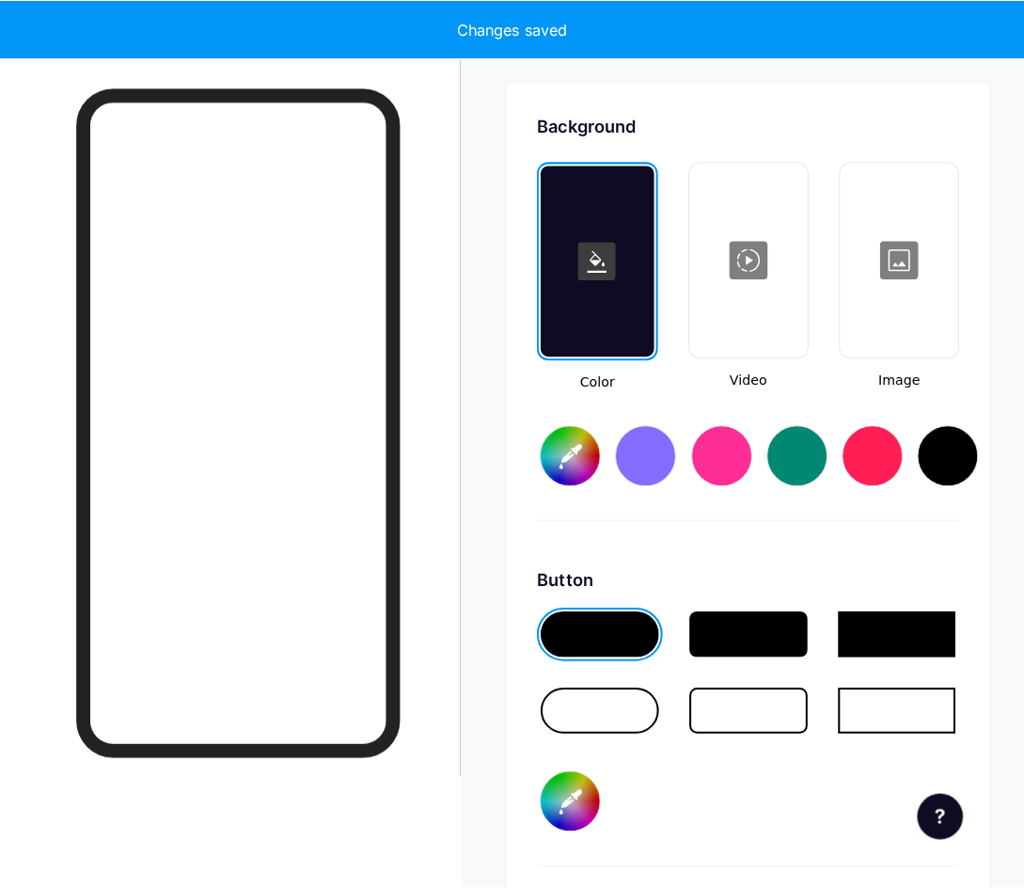
scroll to position [2497, 0]
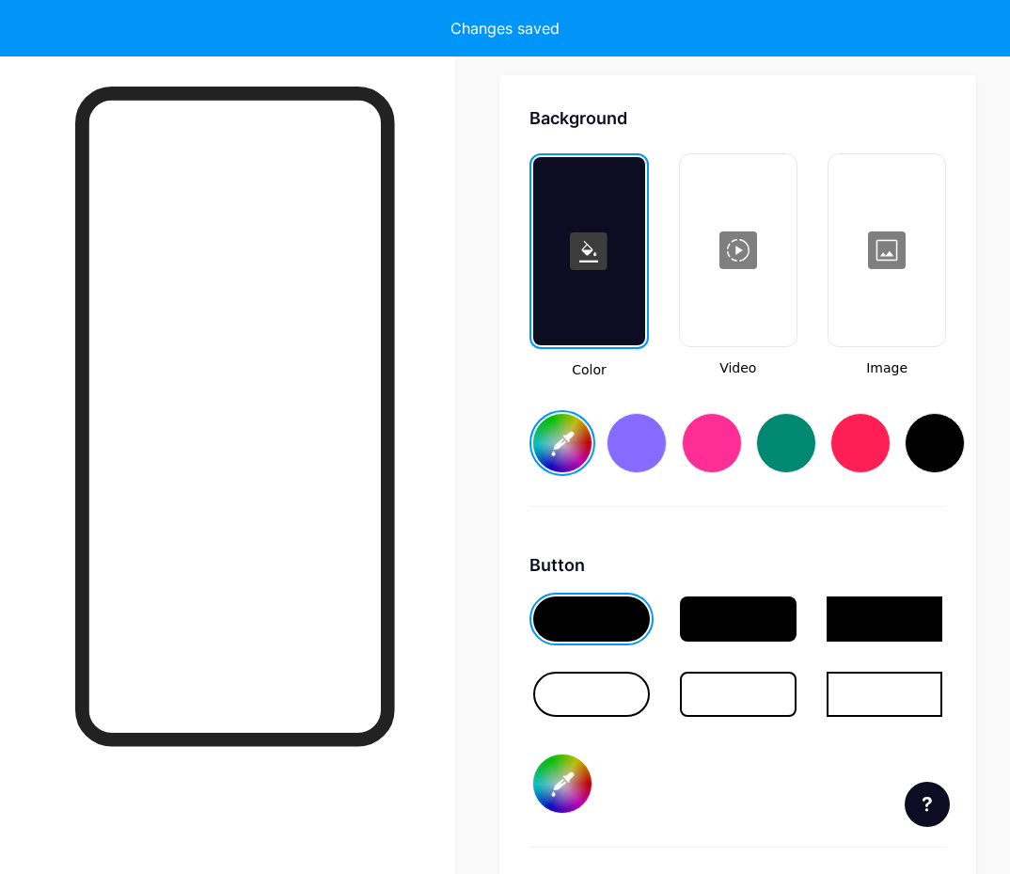
type input "#ffffff"
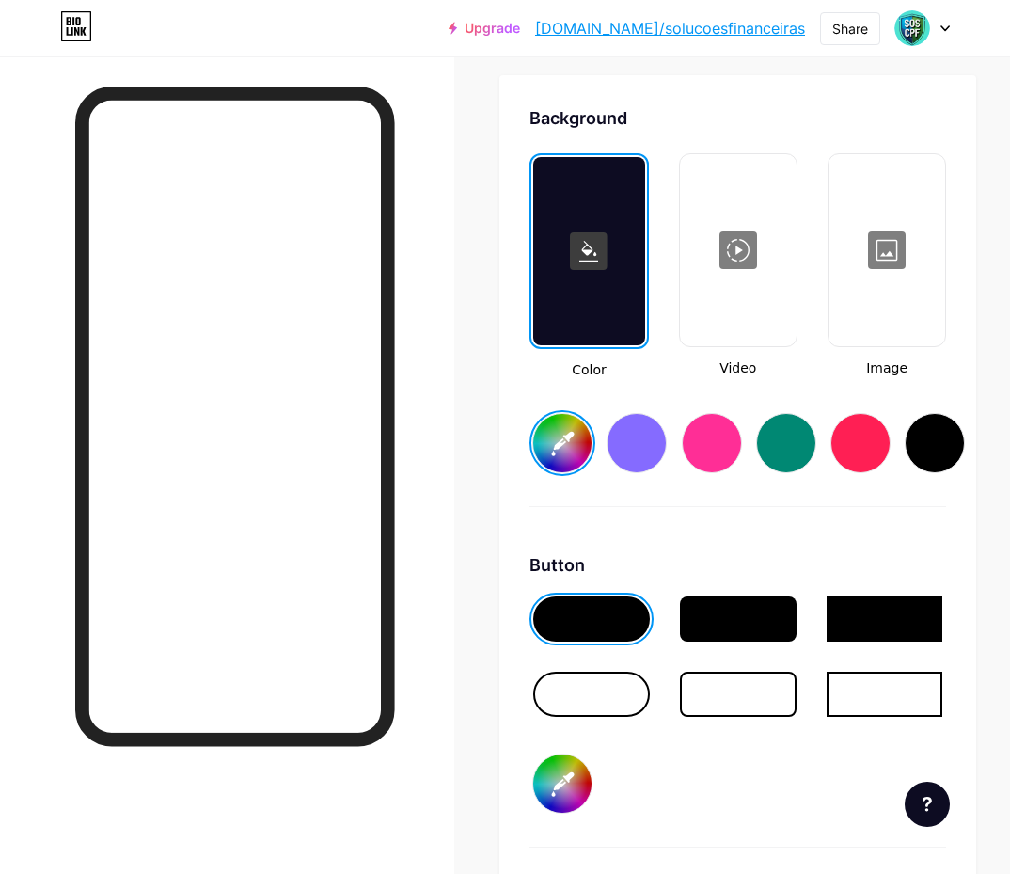
click at [884, 241] on div at bounding box center [887, 250] width 113 height 188
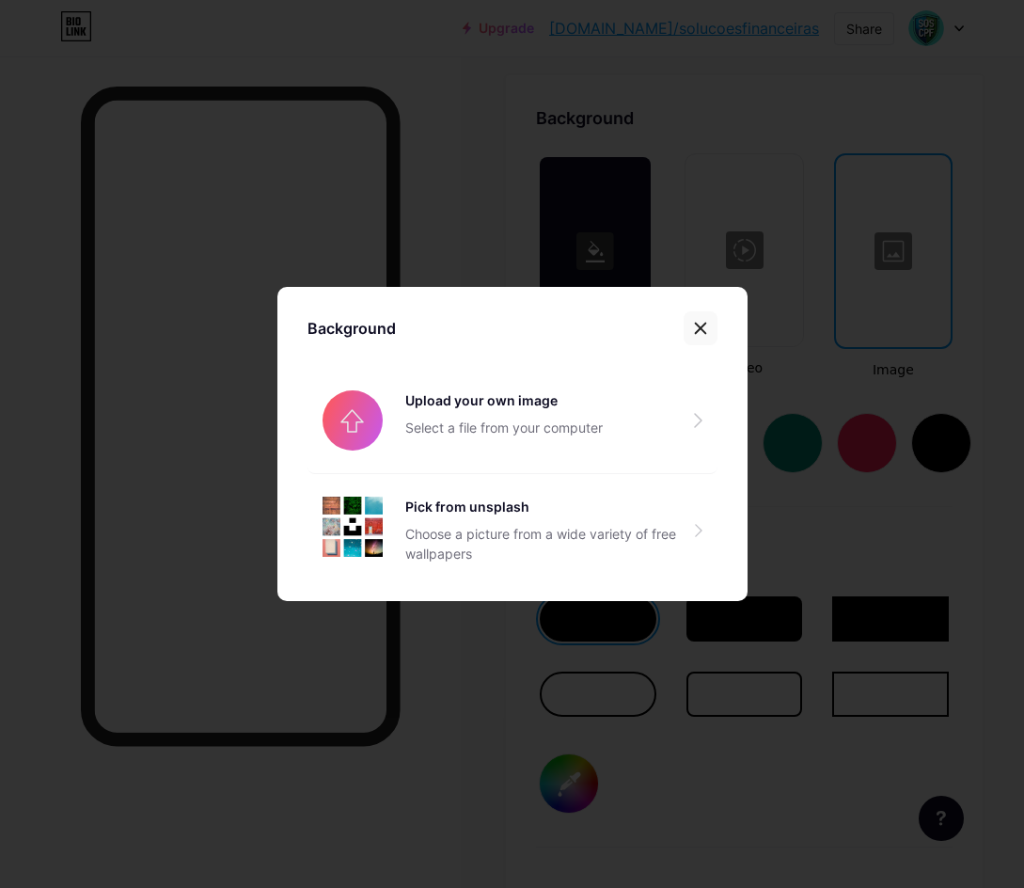
click at [695, 329] on icon at bounding box center [700, 329] width 10 height 10
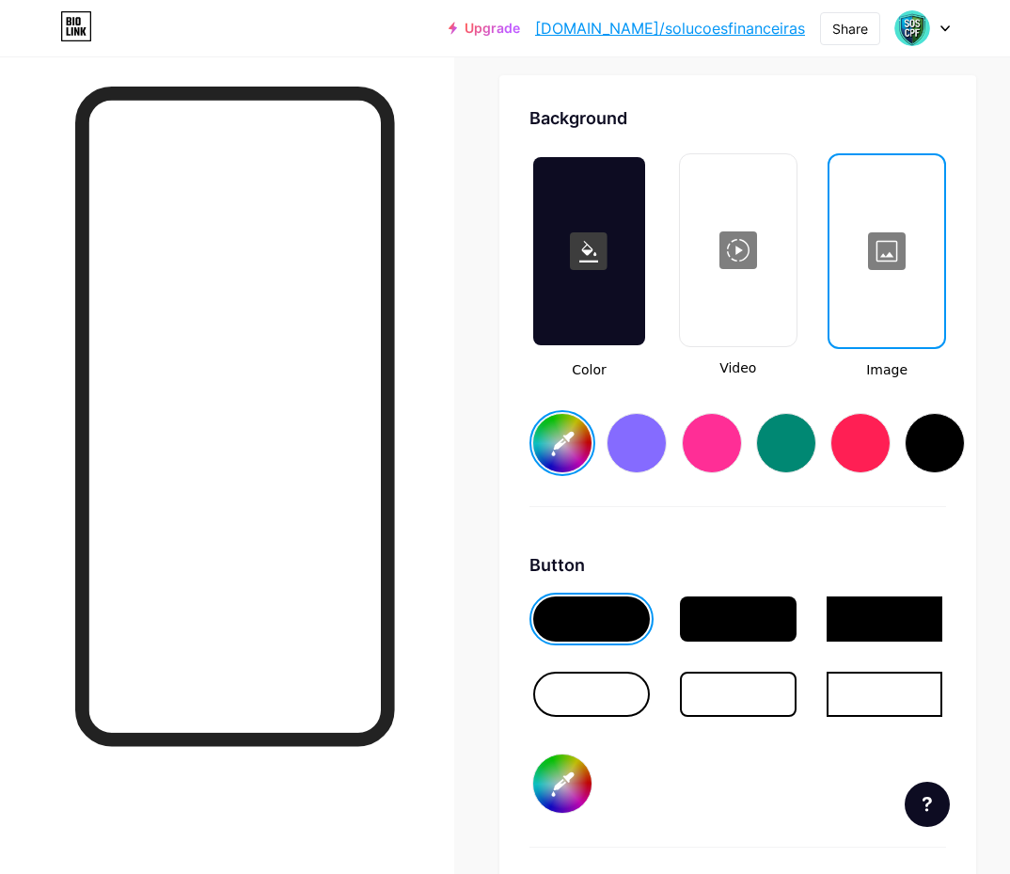
click at [721, 261] on div at bounding box center [738, 250] width 113 height 188
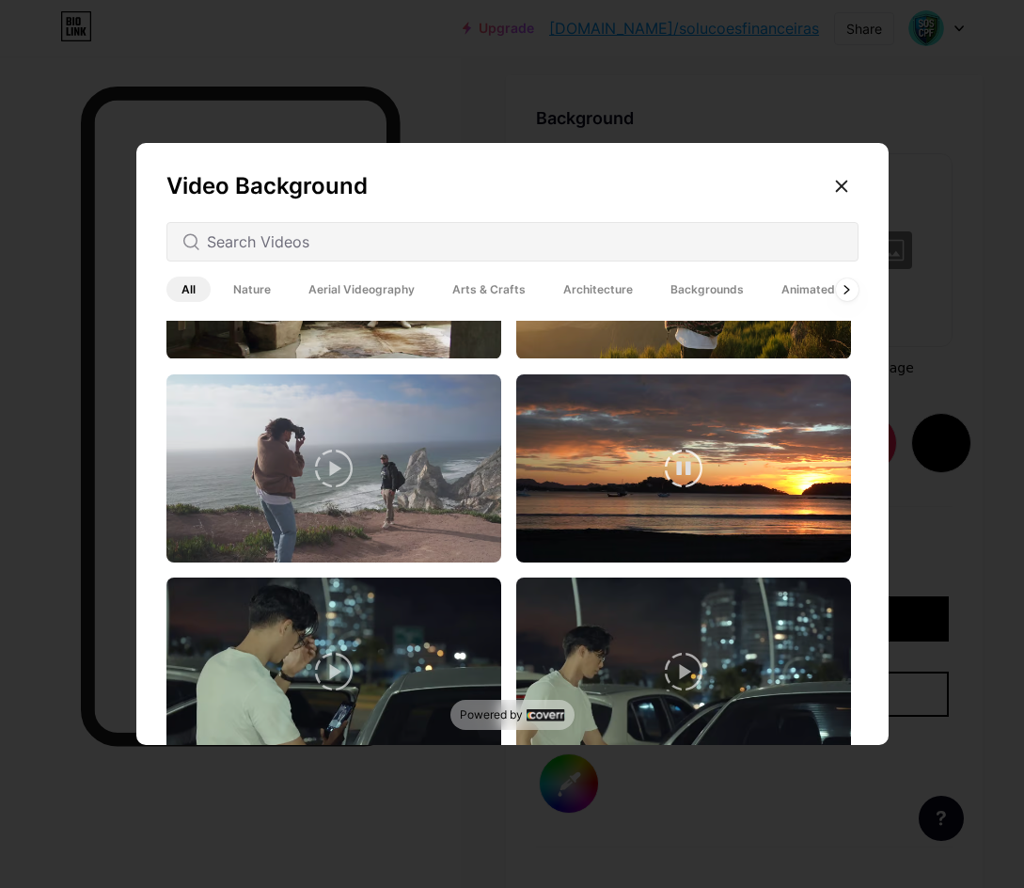
scroll to position [1975, 0]
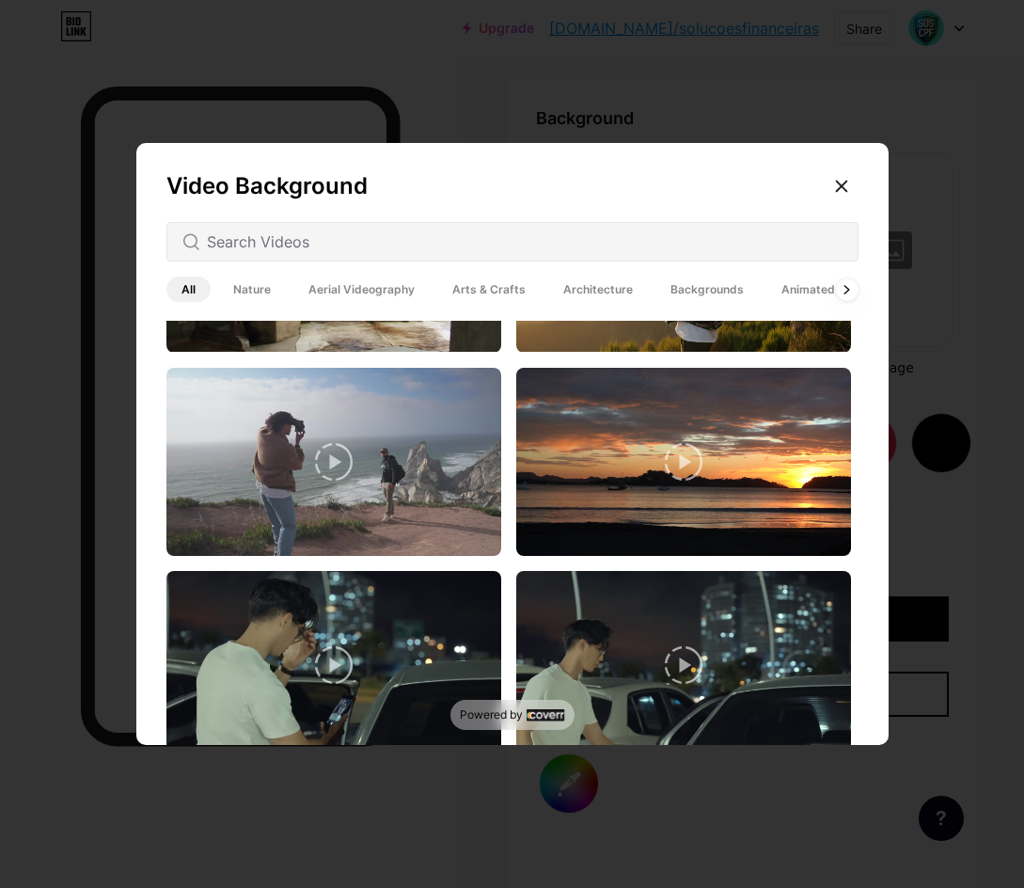
click at [693, 290] on span "Backgrounds" at bounding box center [707, 289] width 103 height 25
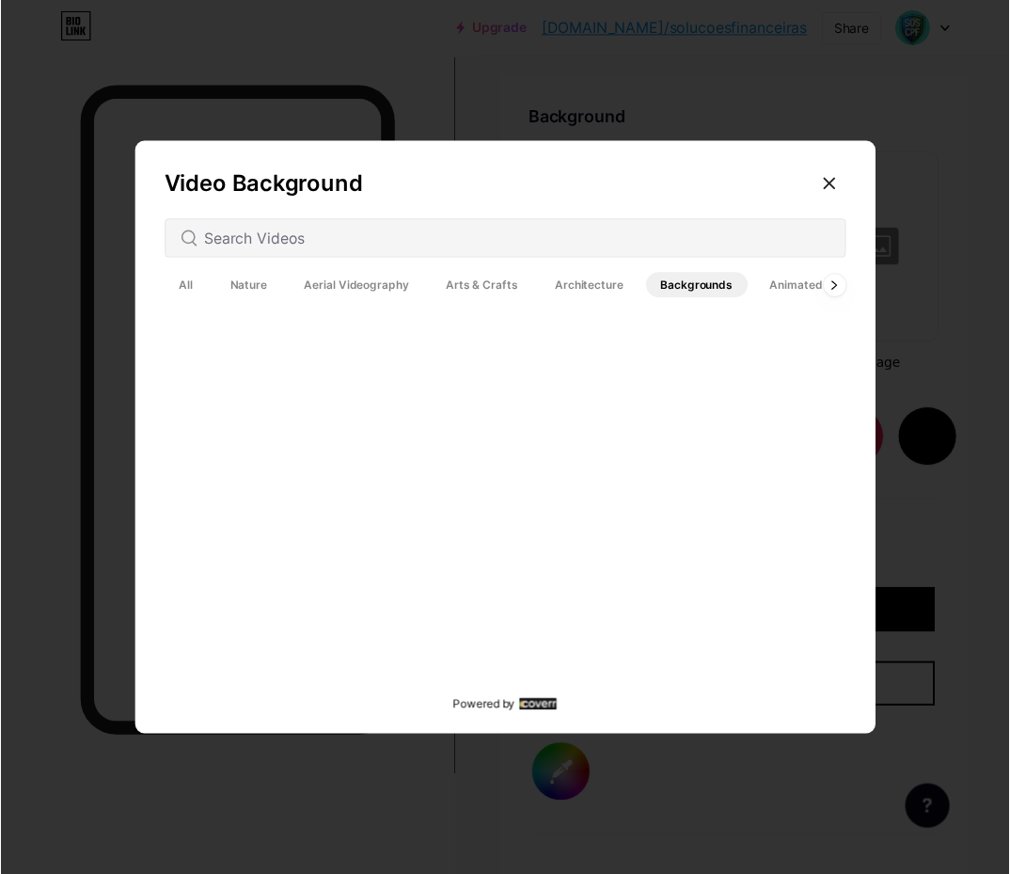
scroll to position [1599, 0]
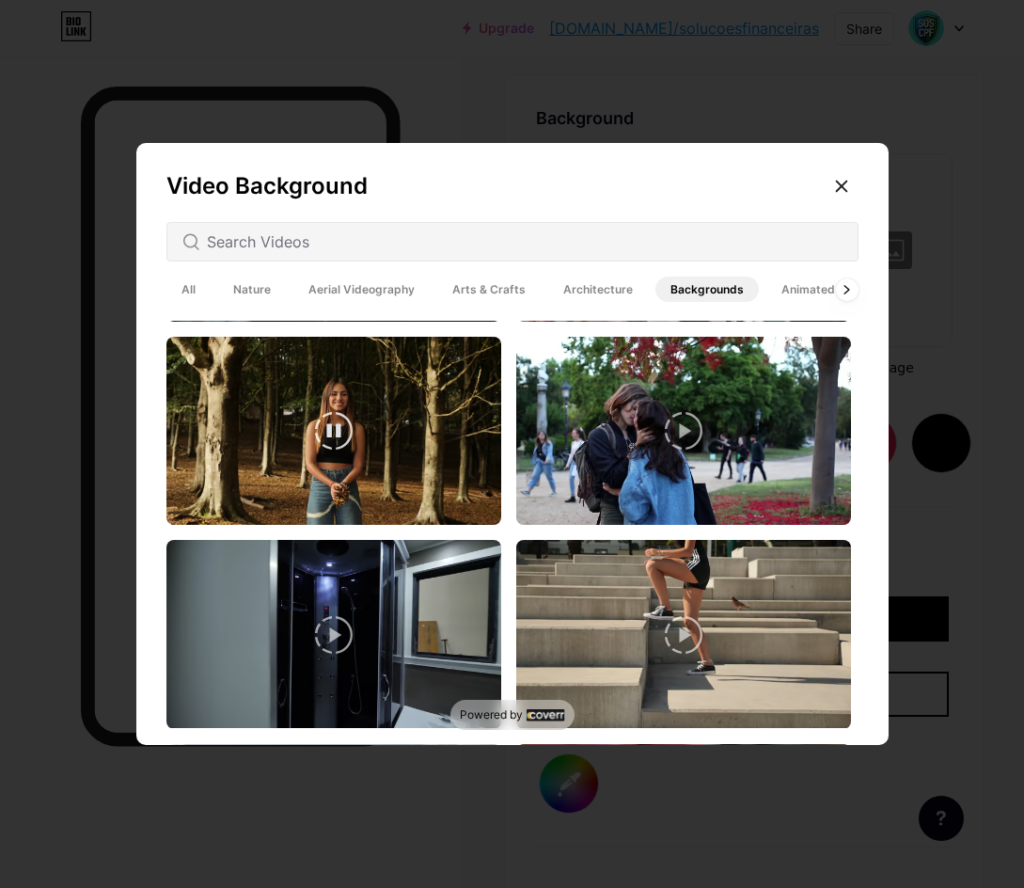
click at [424, 440] on video at bounding box center [333, 431] width 335 height 188
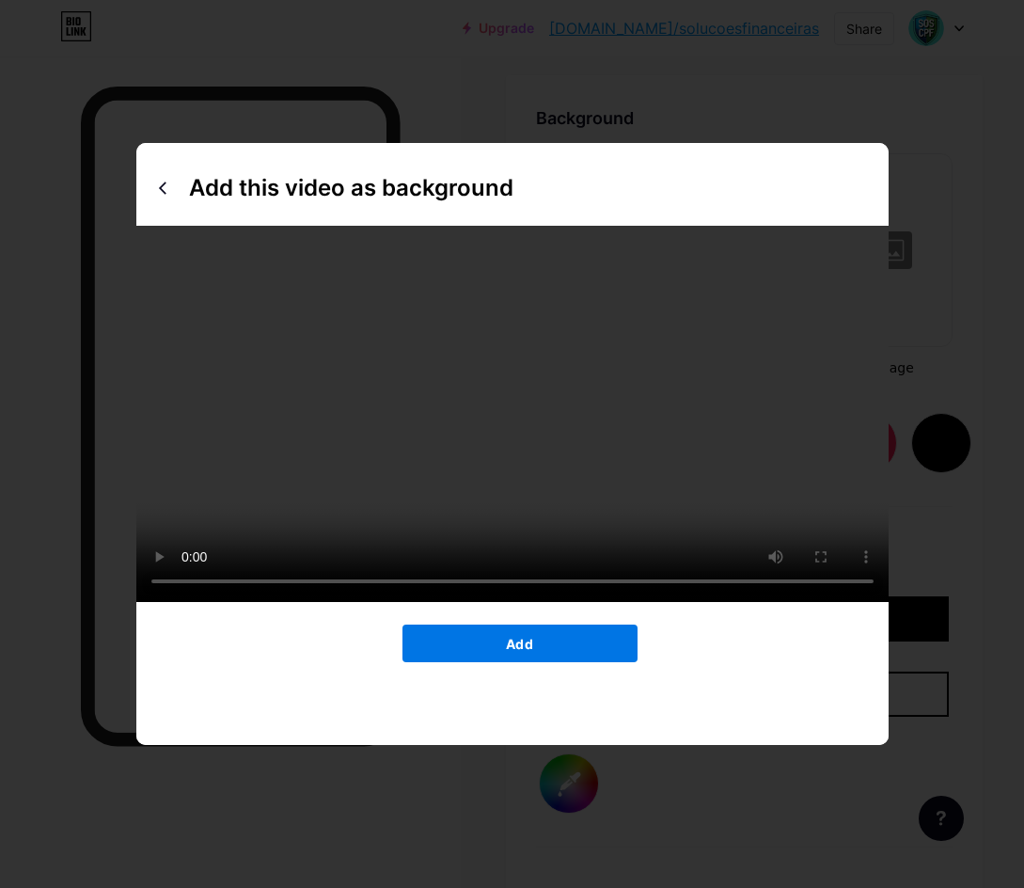
click at [595, 662] on button "Add" at bounding box center [520, 644] width 235 height 38
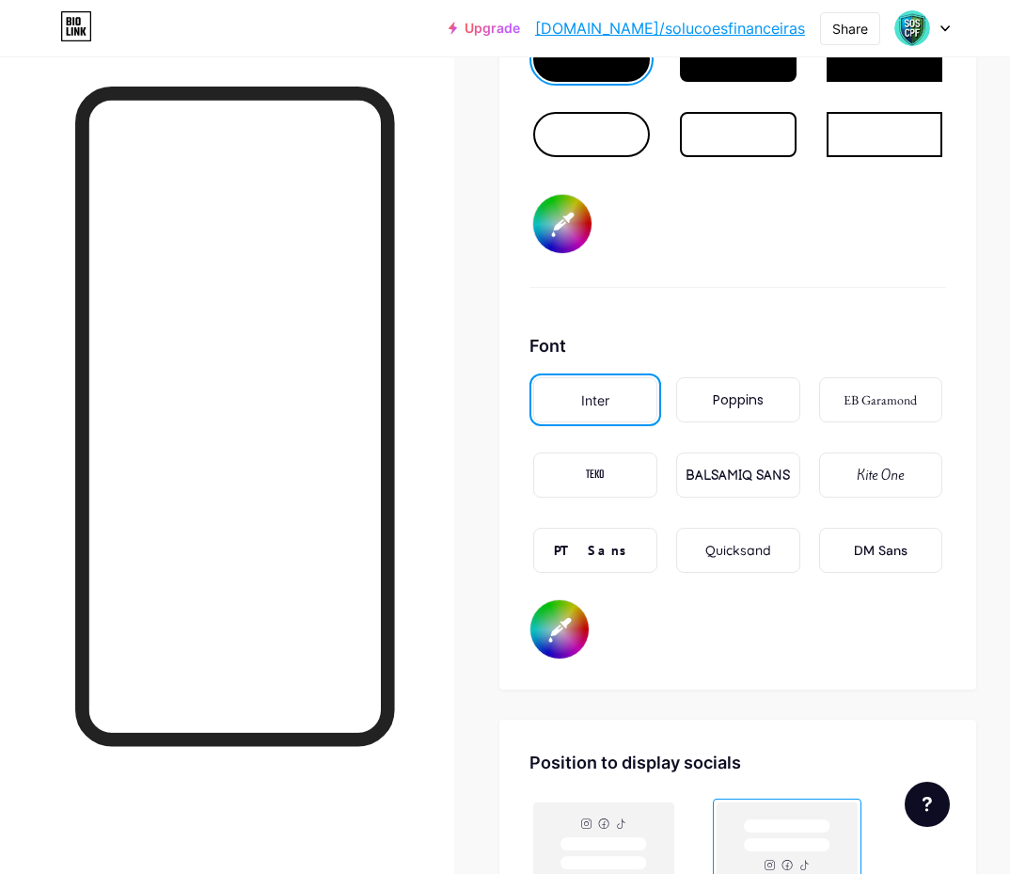
scroll to position [2968, 0]
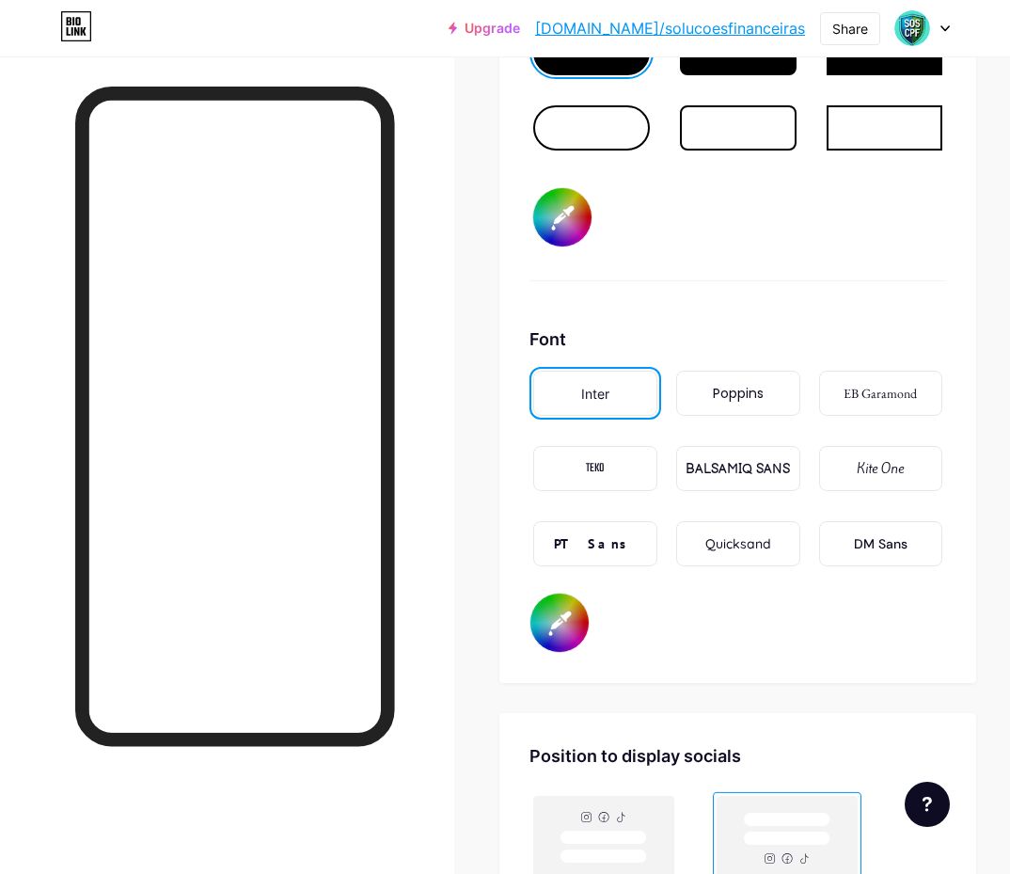
click at [563, 626] on input "#000000" at bounding box center [560, 623] width 58 height 58
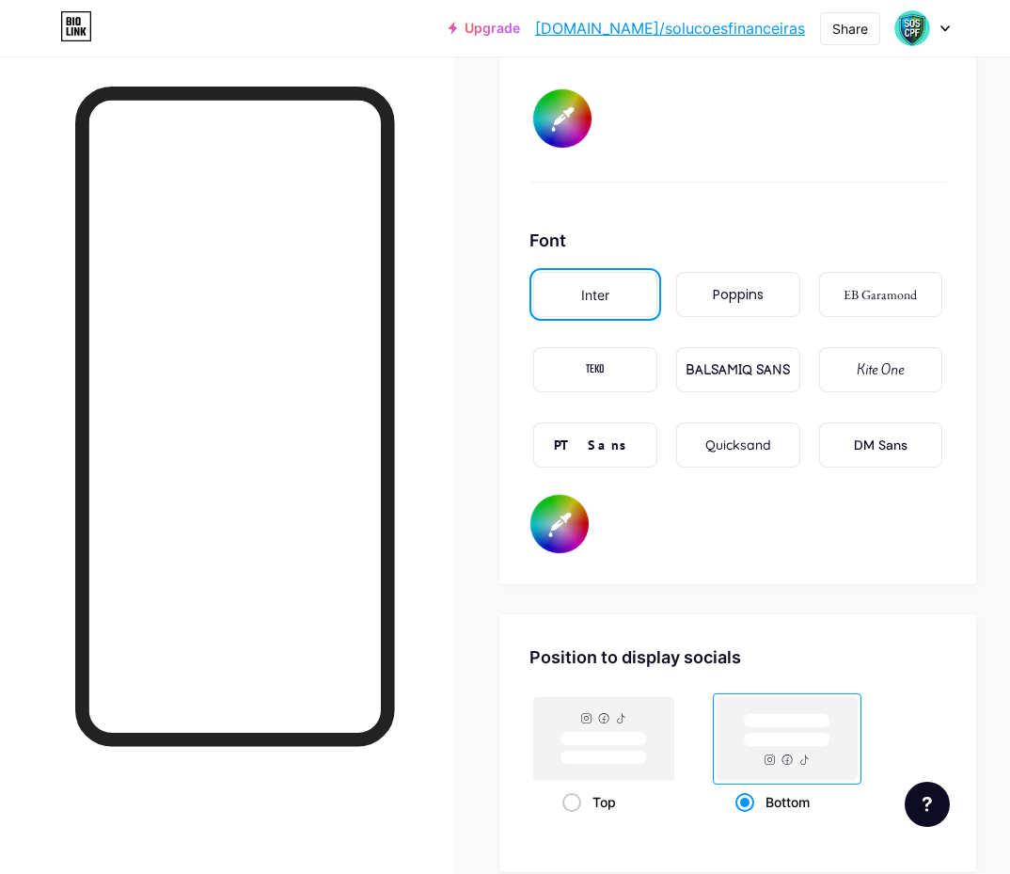
scroll to position [3062, 0]
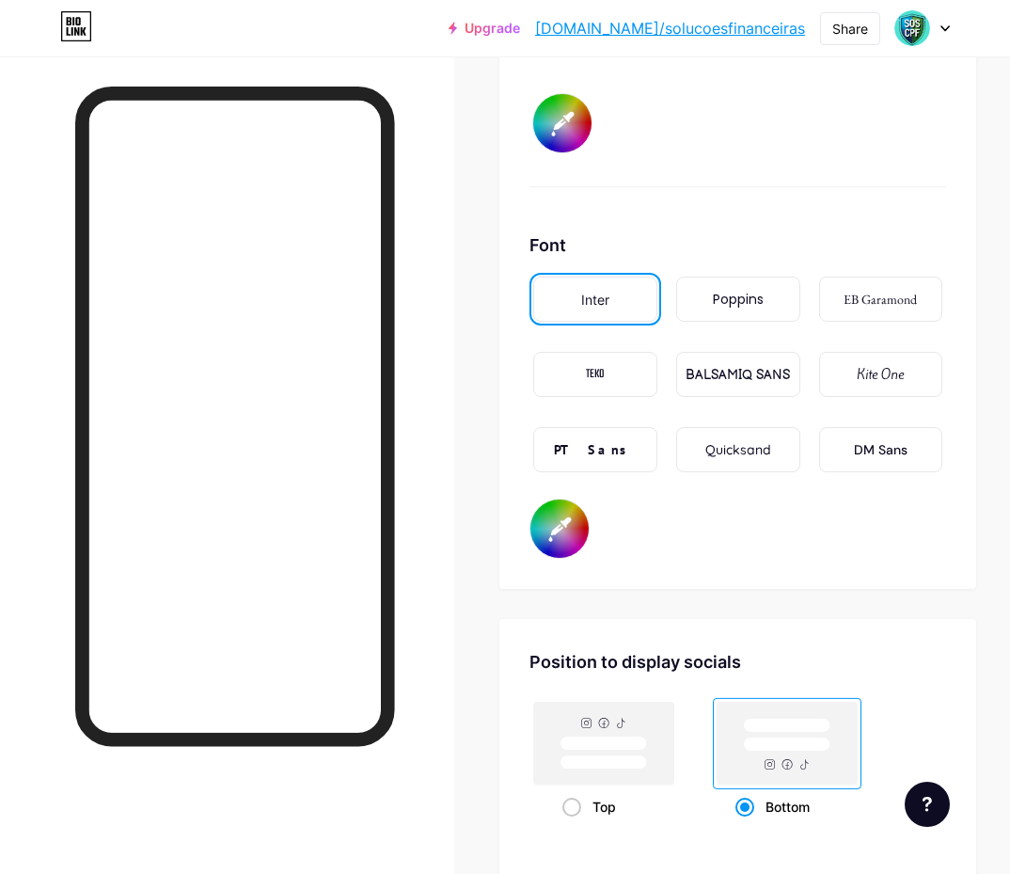
click at [764, 304] on div "Poppins" at bounding box center [738, 300] width 51 height 20
click at [633, 440] on div "PT Sans" at bounding box center [595, 449] width 124 height 45
click at [849, 452] on div "DM Sans" at bounding box center [881, 449] width 124 height 45
click at [626, 441] on div "PT Sans" at bounding box center [595, 449] width 124 height 45
click at [575, 524] on input "#ffffff" at bounding box center [560, 528] width 58 height 58
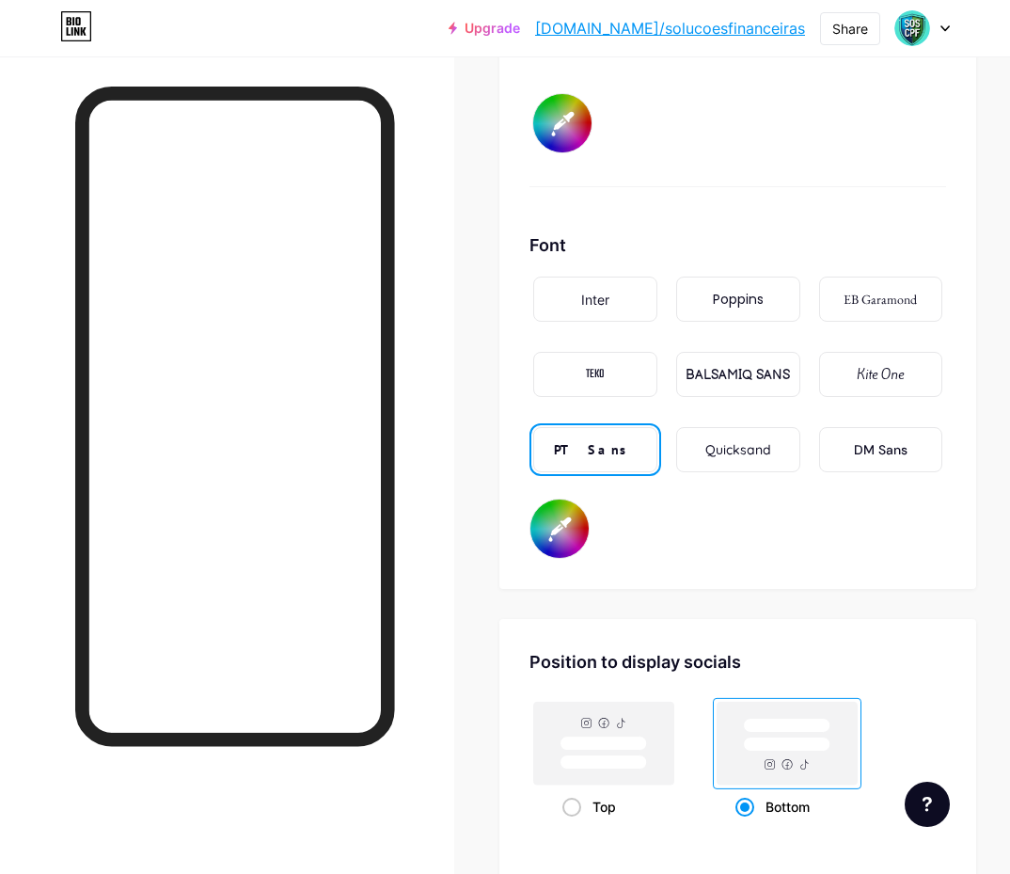
click at [737, 534] on div "Font Inter Poppins EB Garamond TEKO BALSAMIQ SANS Kite One PT Sans Quicksand DM…" at bounding box center [738, 395] width 417 height 326
click at [560, 531] on input "#0baef4" at bounding box center [560, 528] width 58 height 58
type input "#c8936a"
click at [820, 544] on div "Font Inter Poppins EB Garamond TEKO BALSAMIQ SANS Kite One PT Sans Quicksand DM…" at bounding box center [738, 395] width 417 height 326
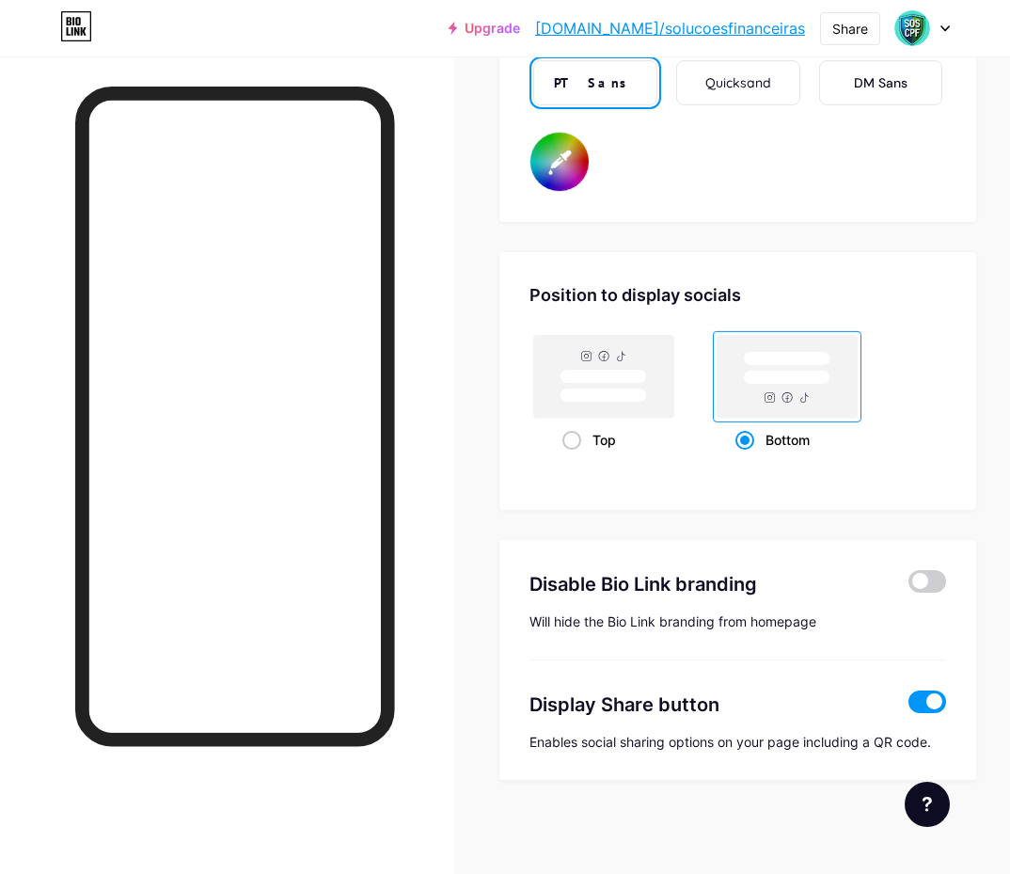
scroll to position [3429, 0]
click at [933, 579] on span at bounding box center [928, 580] width 38 height 23
click at [909, 585] on input "checkbox" at bounding box center [909, 585] width 0 height 0
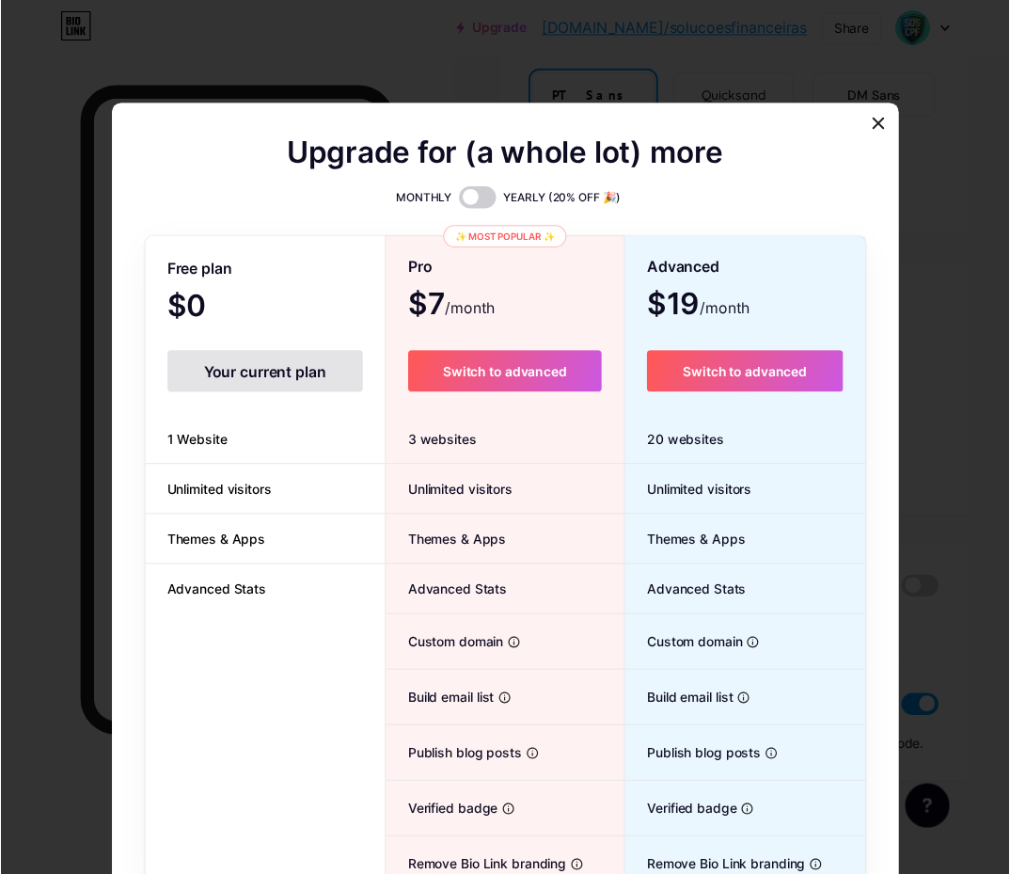
scroll to position [188, 0]
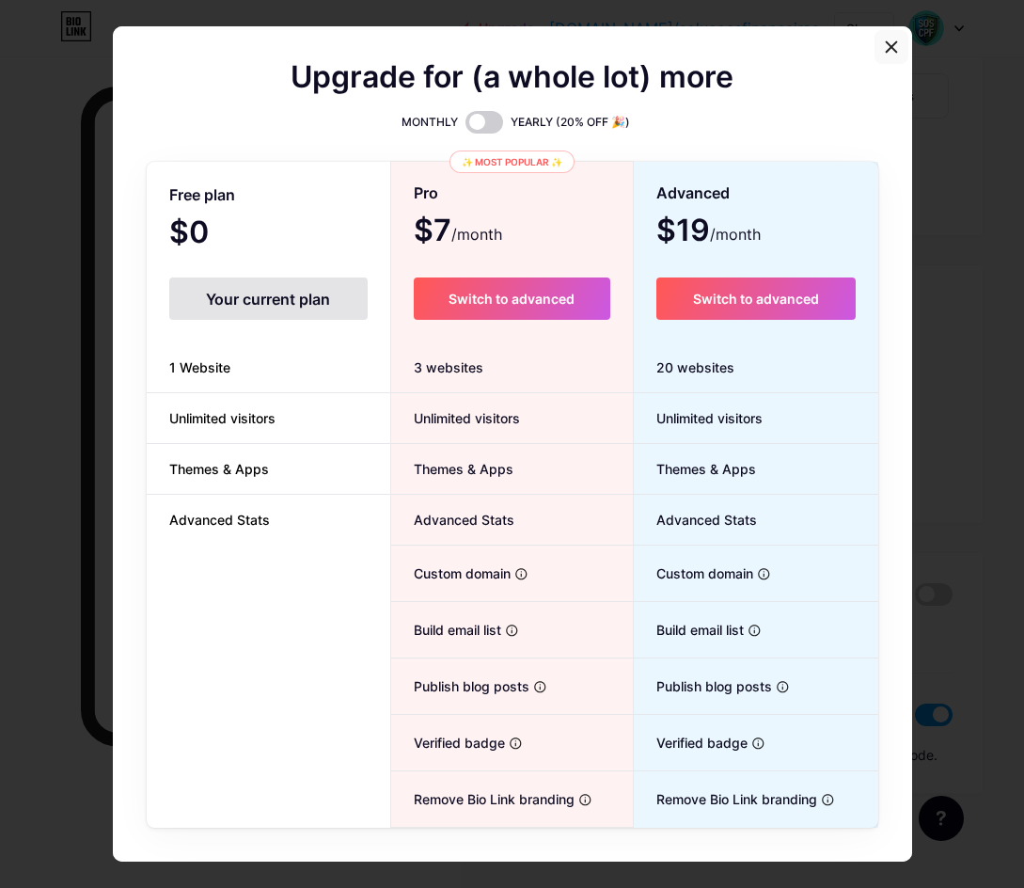
click at [890, 39] on div at bounding box center [892, 47] width 34 height 34
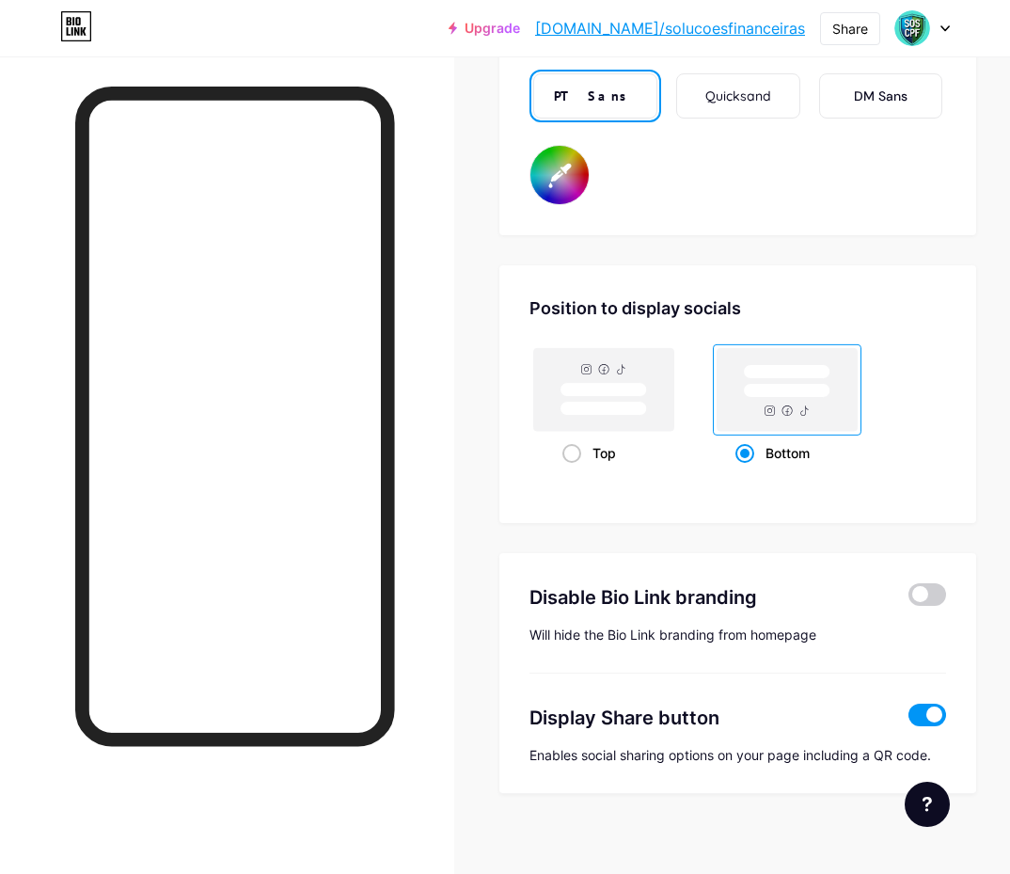
click at [935, 719] on span at bounding box center [928, 715] width 38 height 23
click at [909, 720] on input "checkbox" at bounding box center [909, 720] width 0 height 0
click at [935, 717] on span at bounding box center [928, 715] width 38 height 23
click at [909, 720] on input "checkbox" at bounding box center [909, 720] width 0 height 0
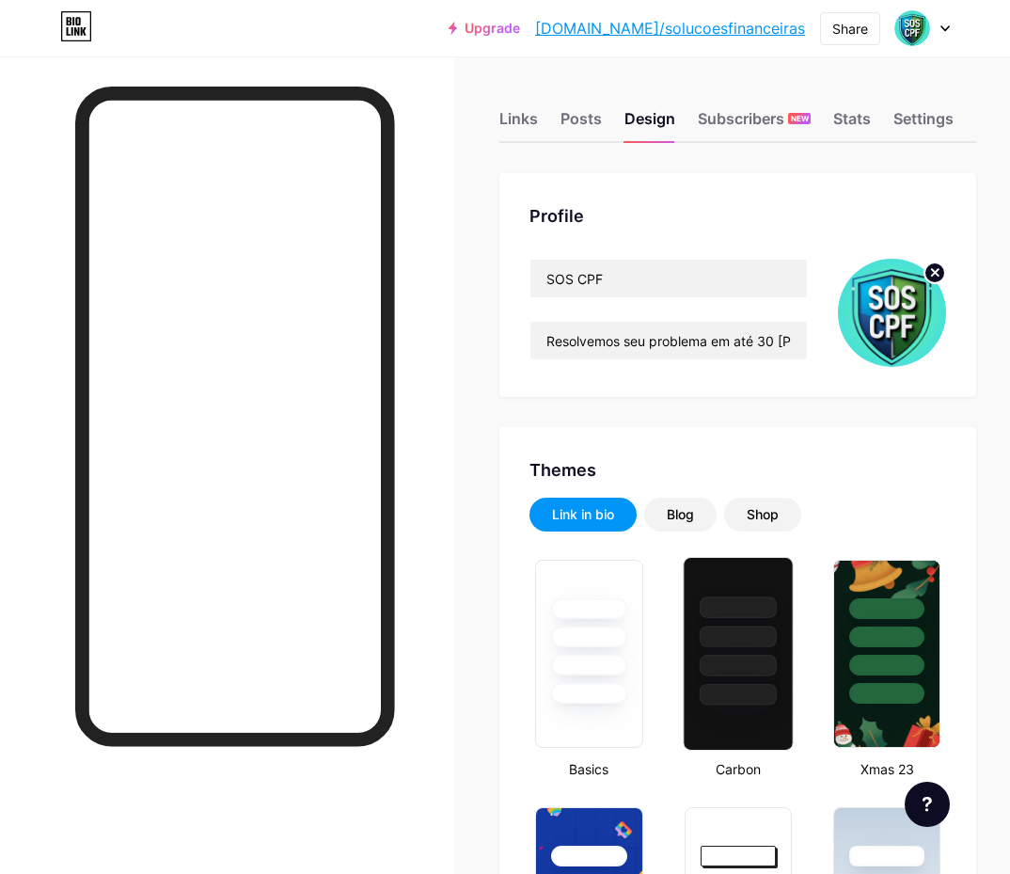
scroll to position [0, 0]
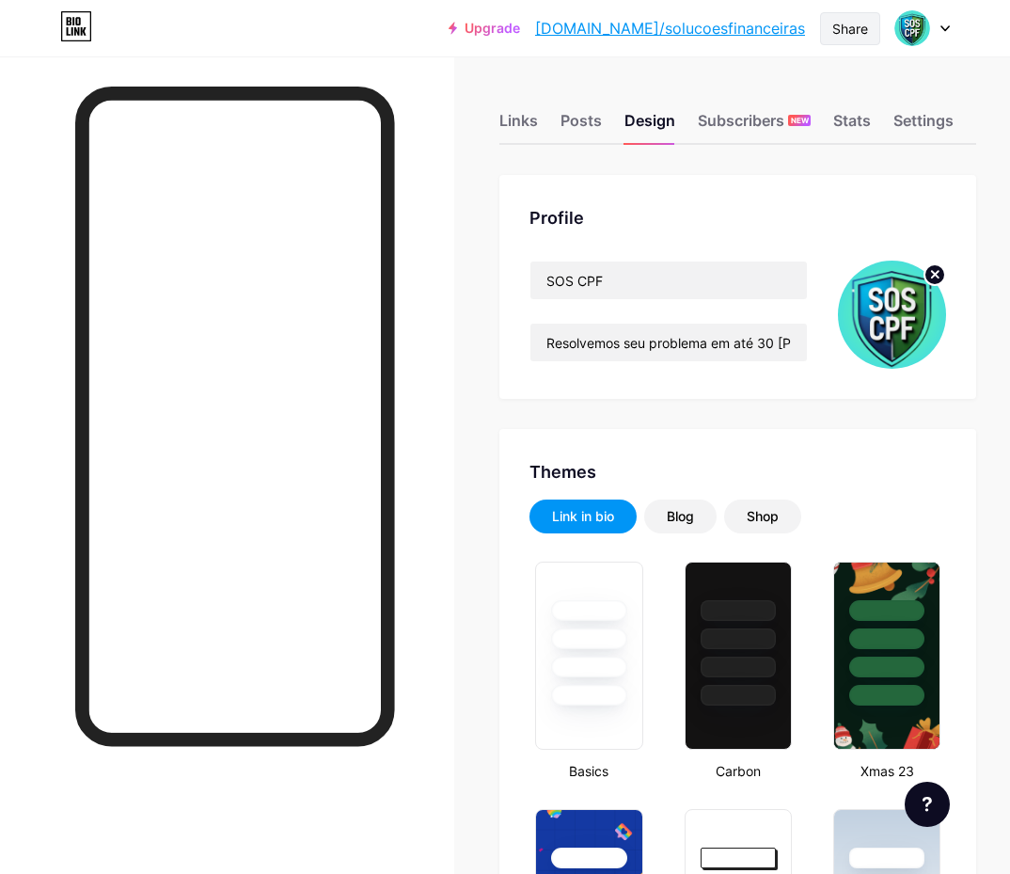
click at [837, 32] on div "Share" at bounding box center [850, 29] width 36 height 20
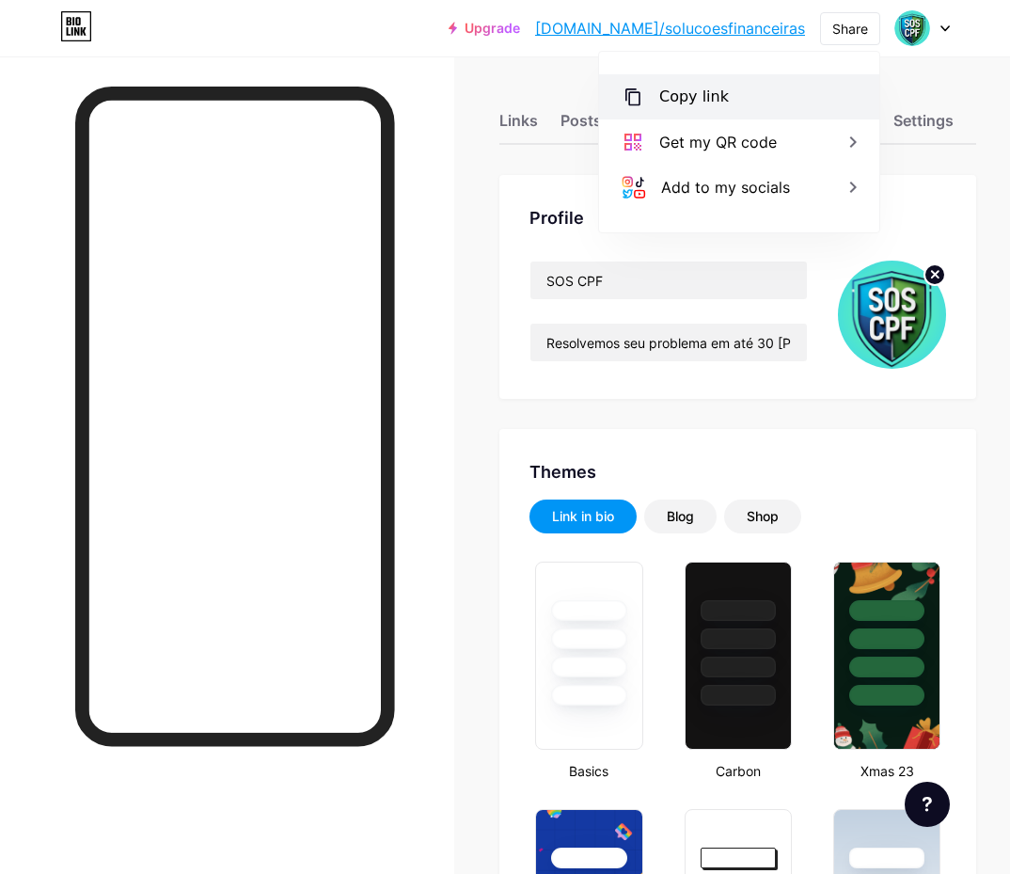
click at [715, 80] on div "Copy link" at bounding box center [739, 96] width 280 height 45
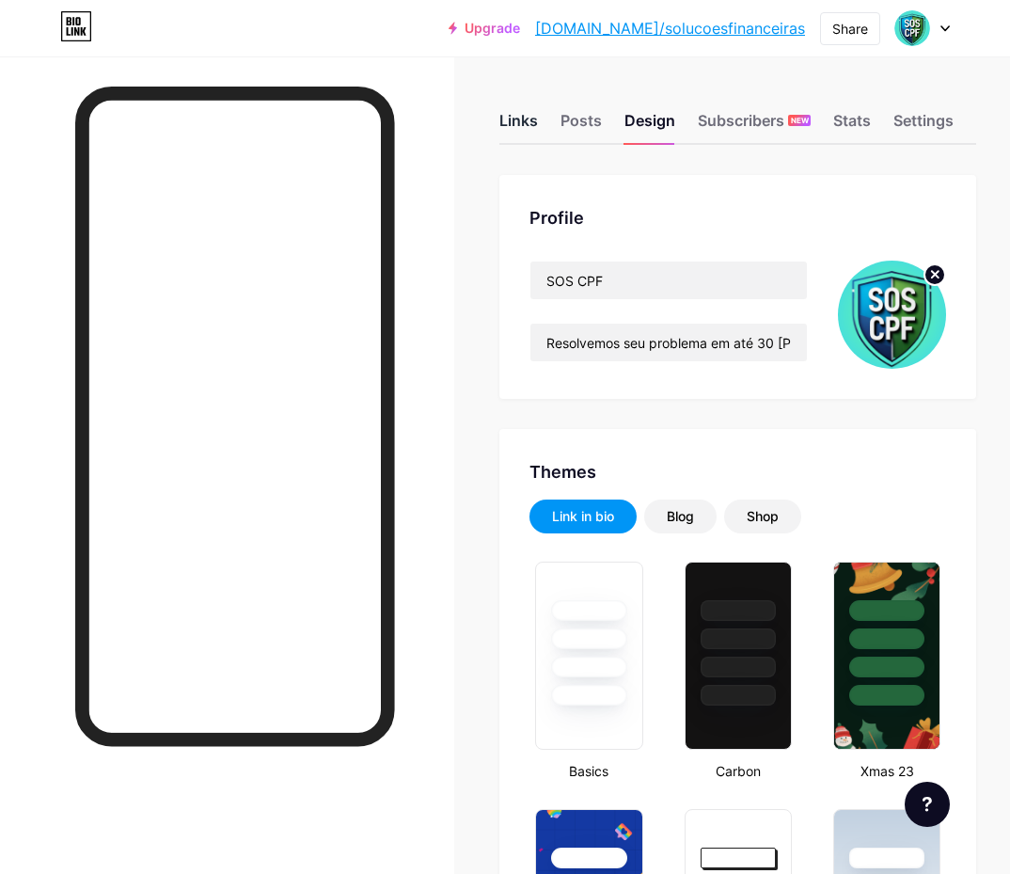
click at [538, 117] on div "Links" at bounding box center [518, 126] width 39 height 34
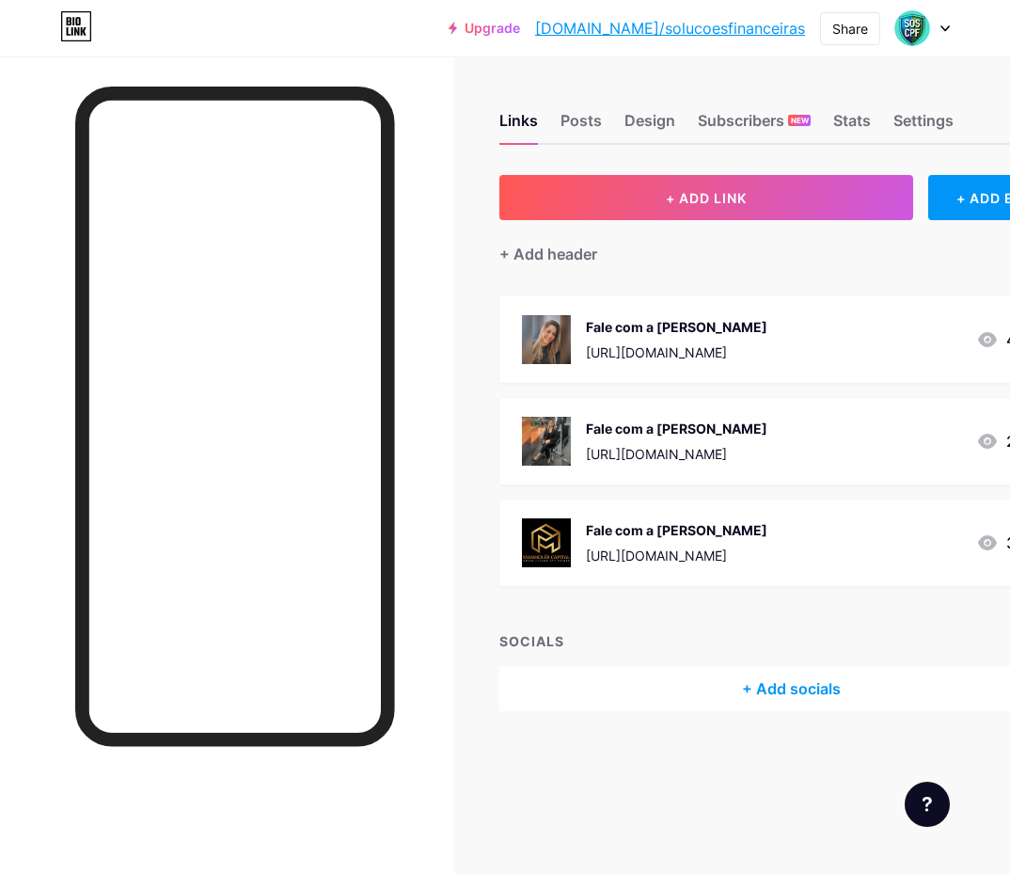
click at [549, 548] on img at bounding box center [546, 542] width 49 height 49
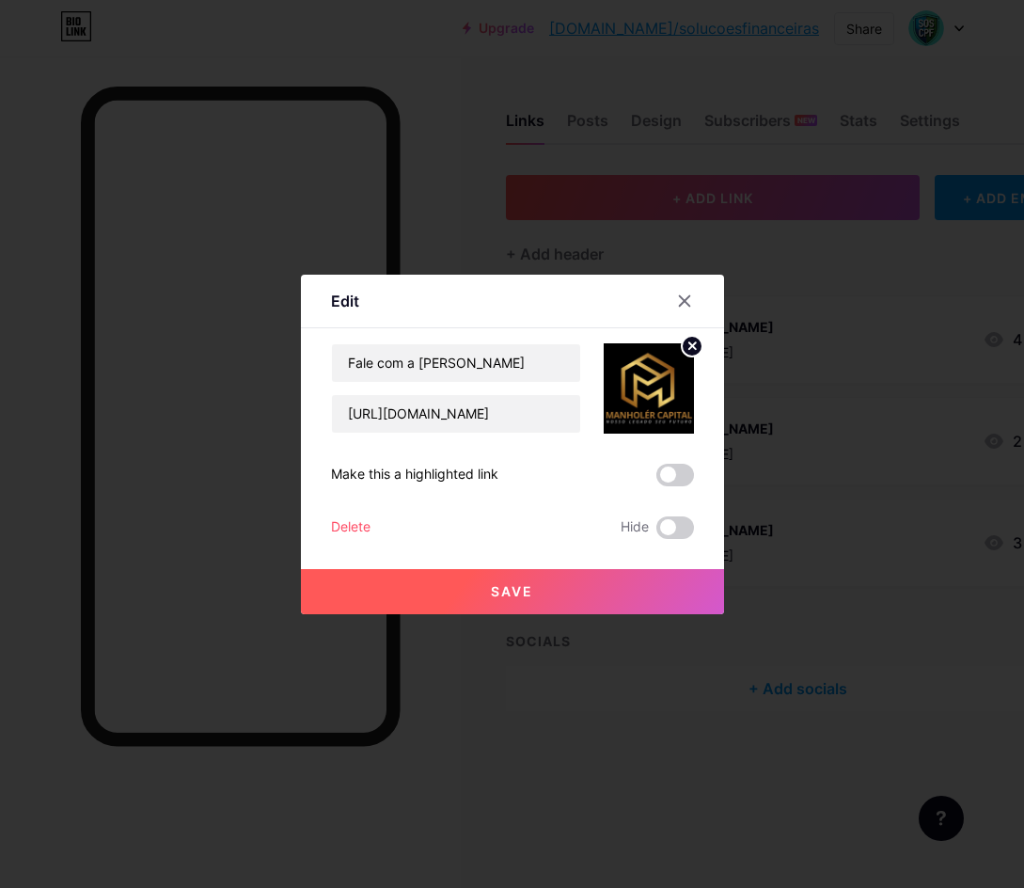
click at [693, 347] on circle at bounding box center [692, 346] width 21 height 21
click at [660, 387] on icon at bounding box center [661, 389] width 3 height 5
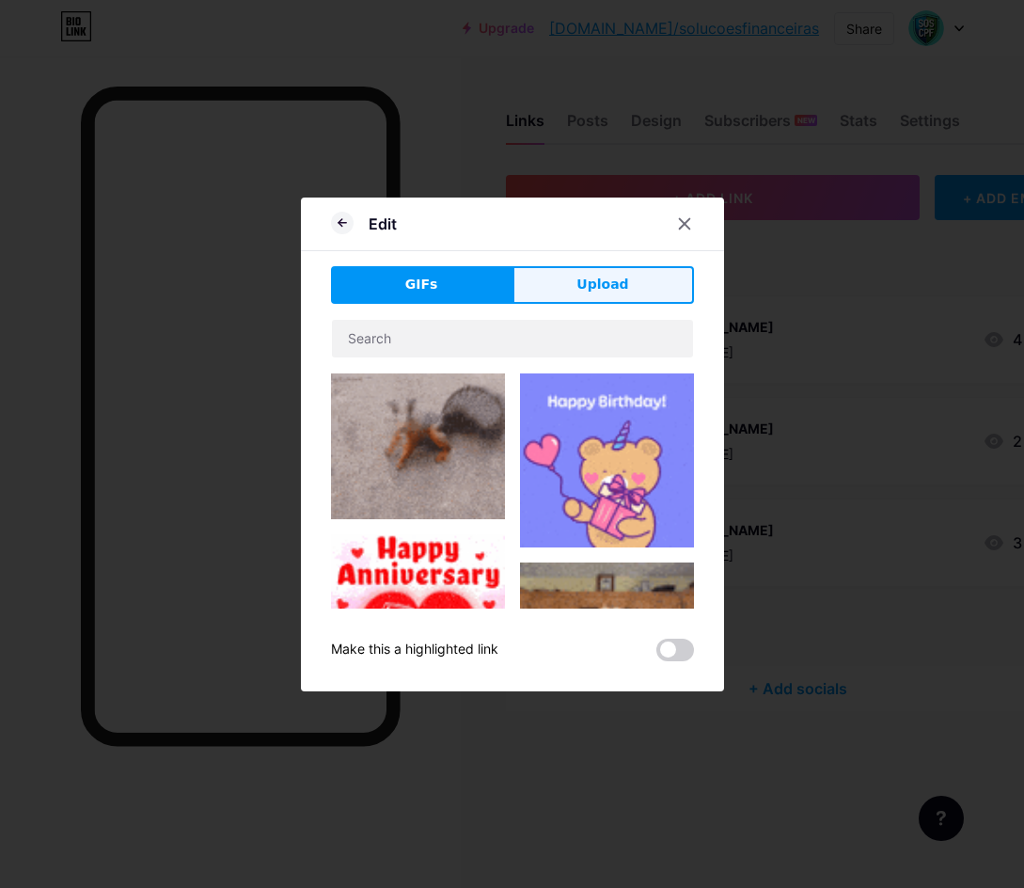
click at [580, 284] on span "Upload" at bounding box center [603, 285] width 52 height 20
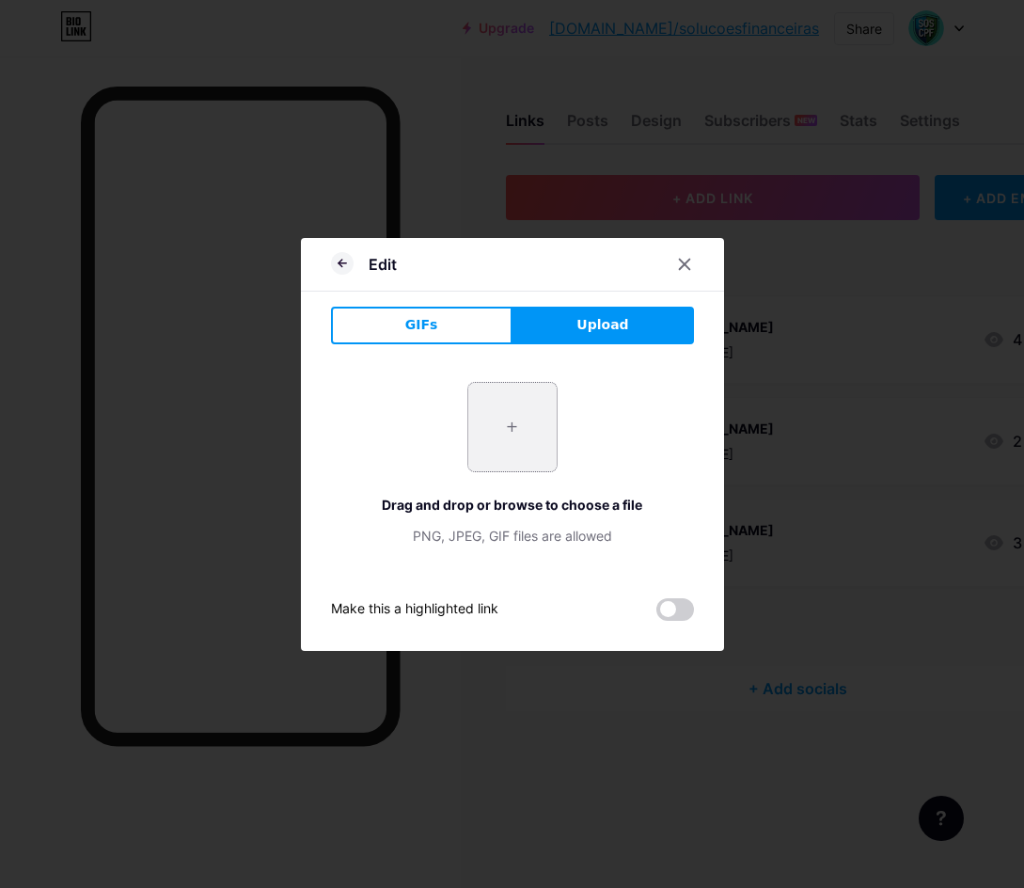
click at [499, 428] on input "file" at bounding box center [512, 427] width 88 height 88
type input "C:\fakepath\Captura de tela [DATE] 144850.png"
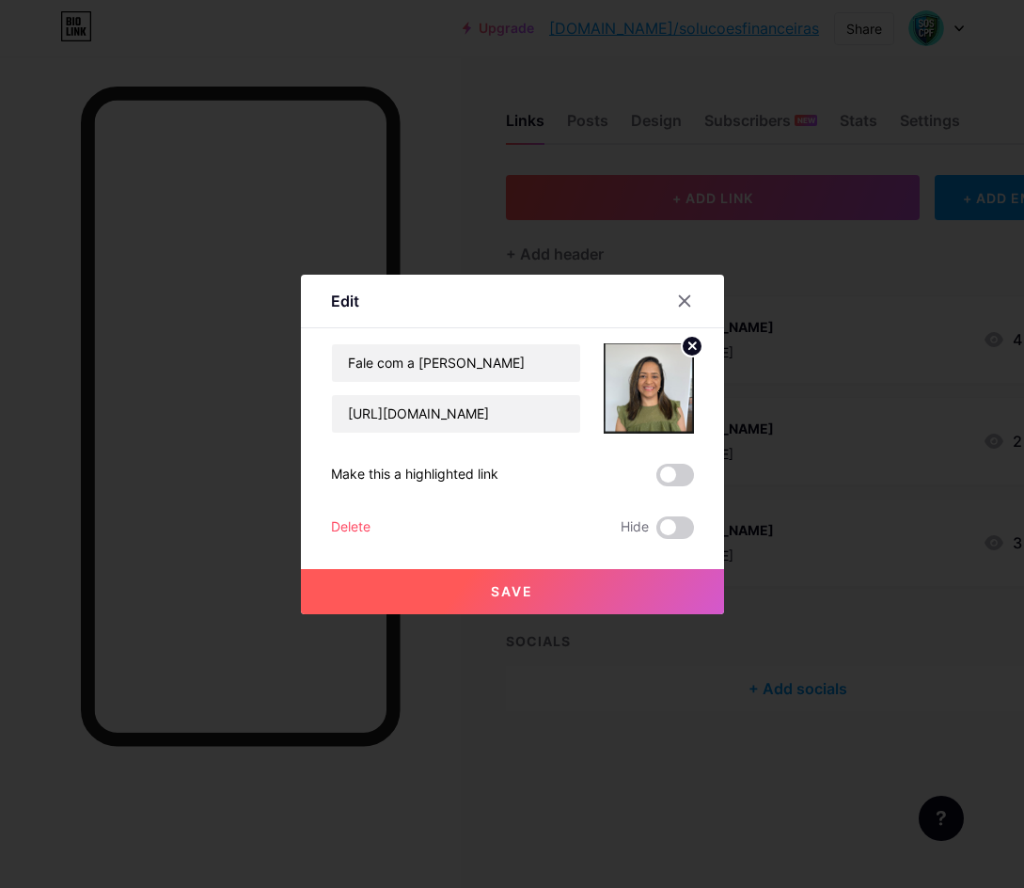
click at [521, 588] on span "Save" at bounding box center [512, 591] width 42 height 16
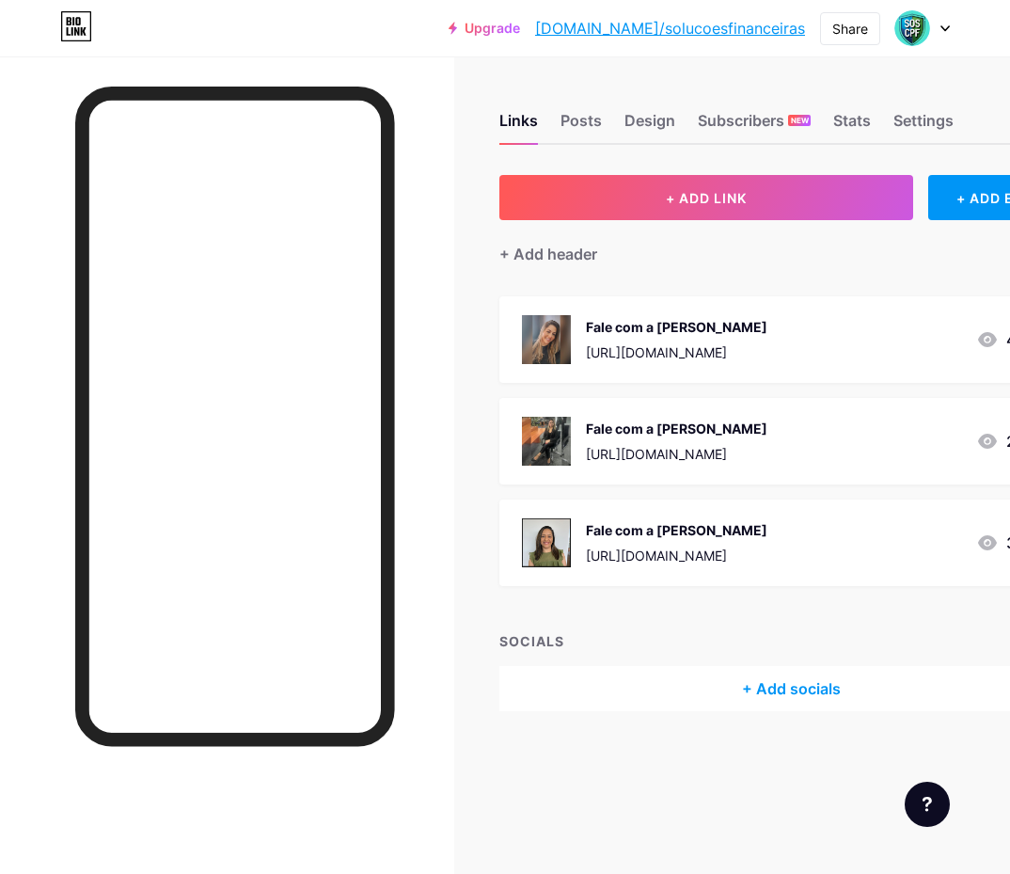
click at [552, 540] on img at bounding box center [546, 542] width 49 height 49
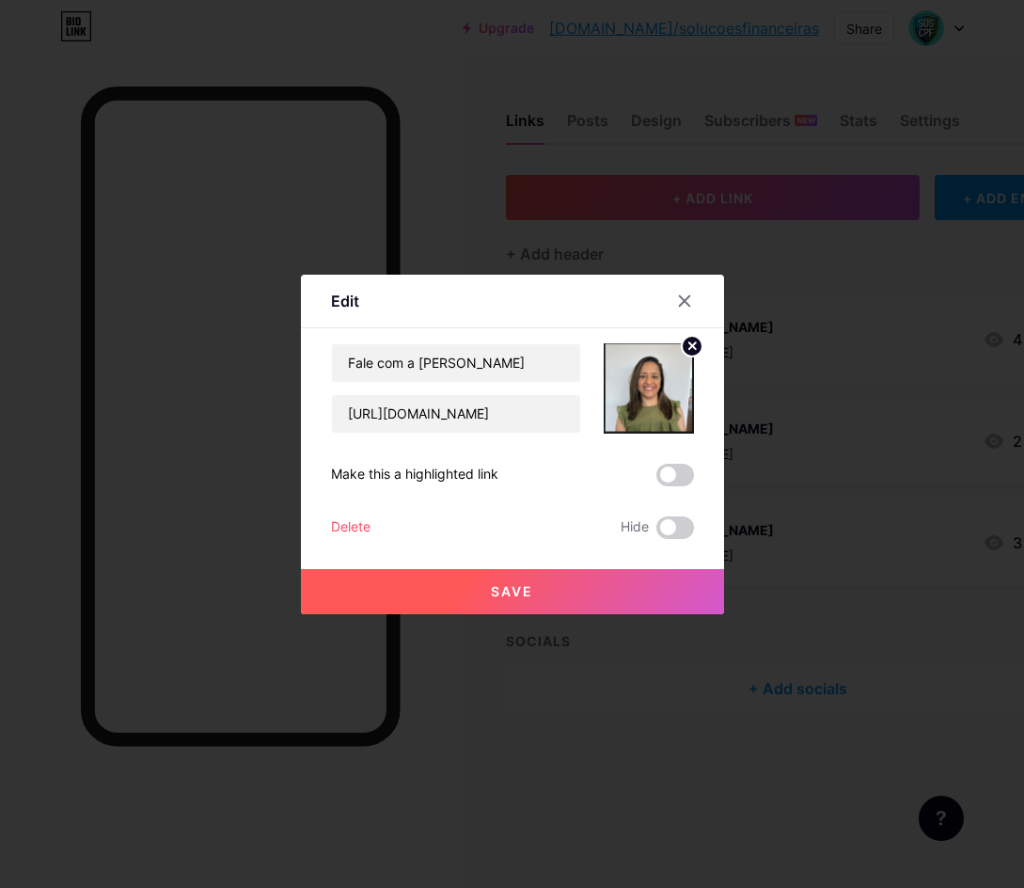
click at [689, 339] on circle at bounding box center [692, 346] width 21 height 21
click at [636, 380] on rect at bounding box center [645, 375] width 30 height 30
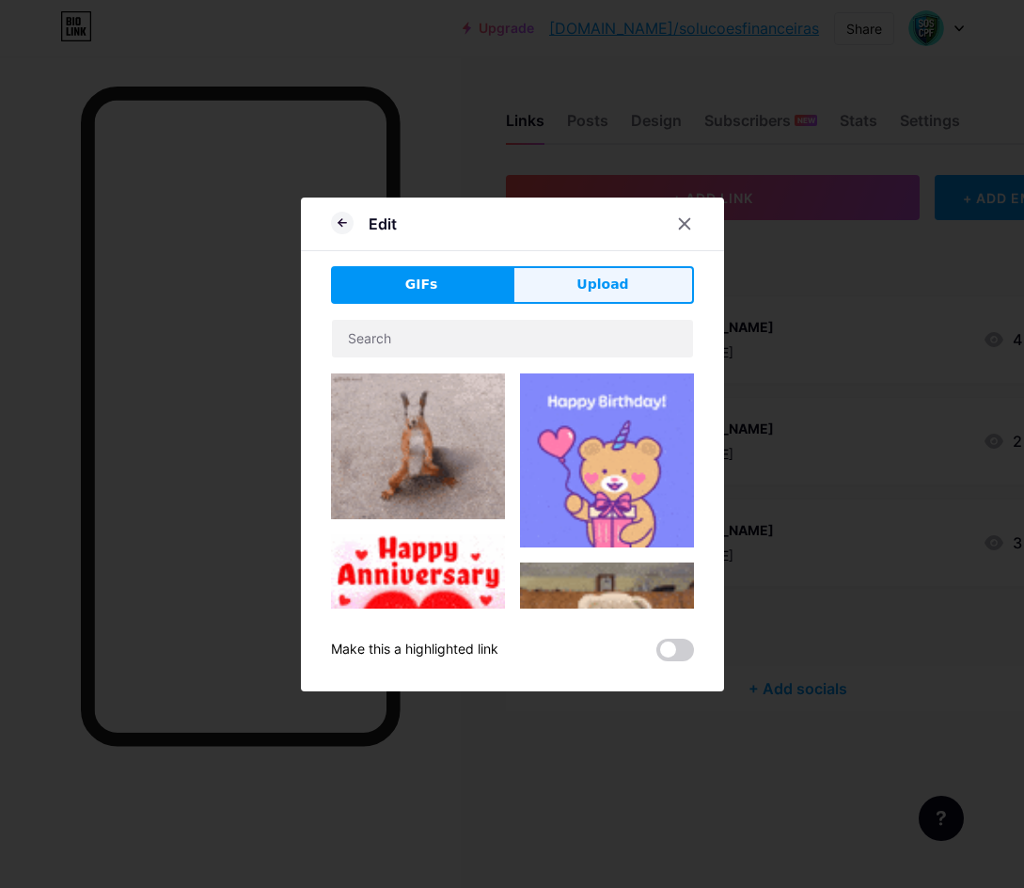
click at [578, 272] on button "Upload" at bounding box center [604, 285] width 182 height 38
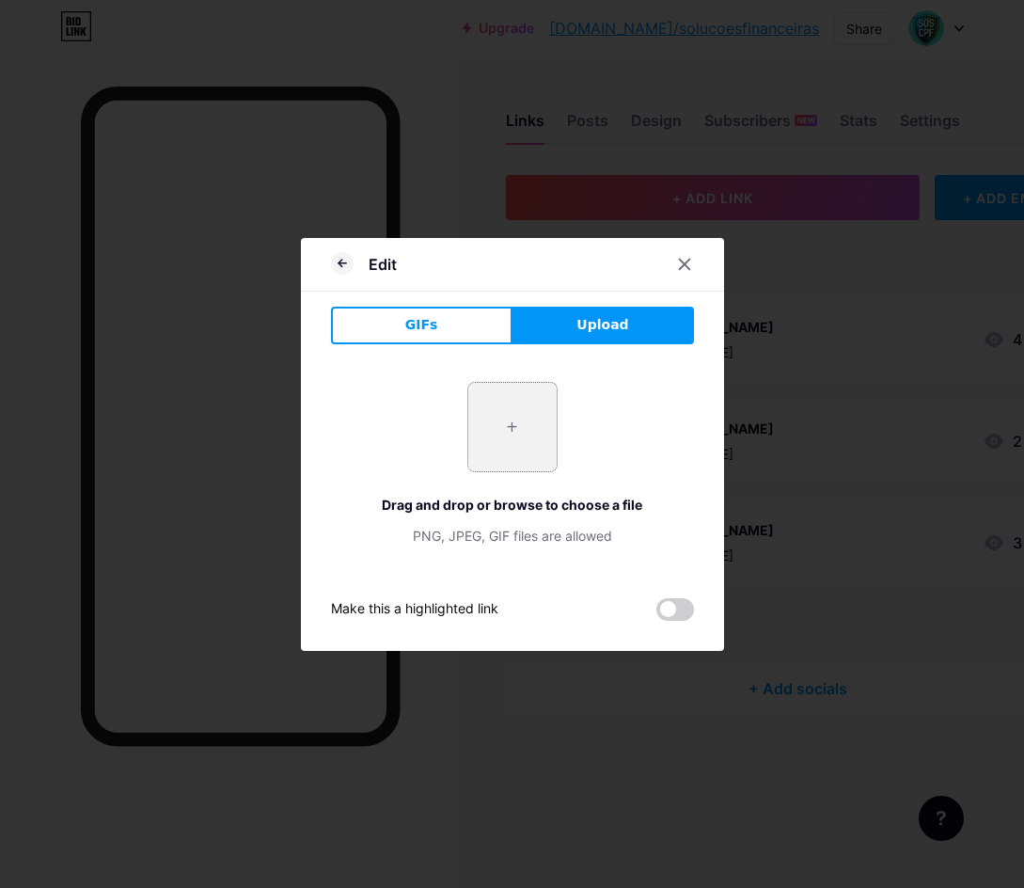
click at [514, 425] on input "file" at bounding box center [512, 427] width 88 height 88
type input "C:\fakepath\Captura de tela [DATE] 145016.png"
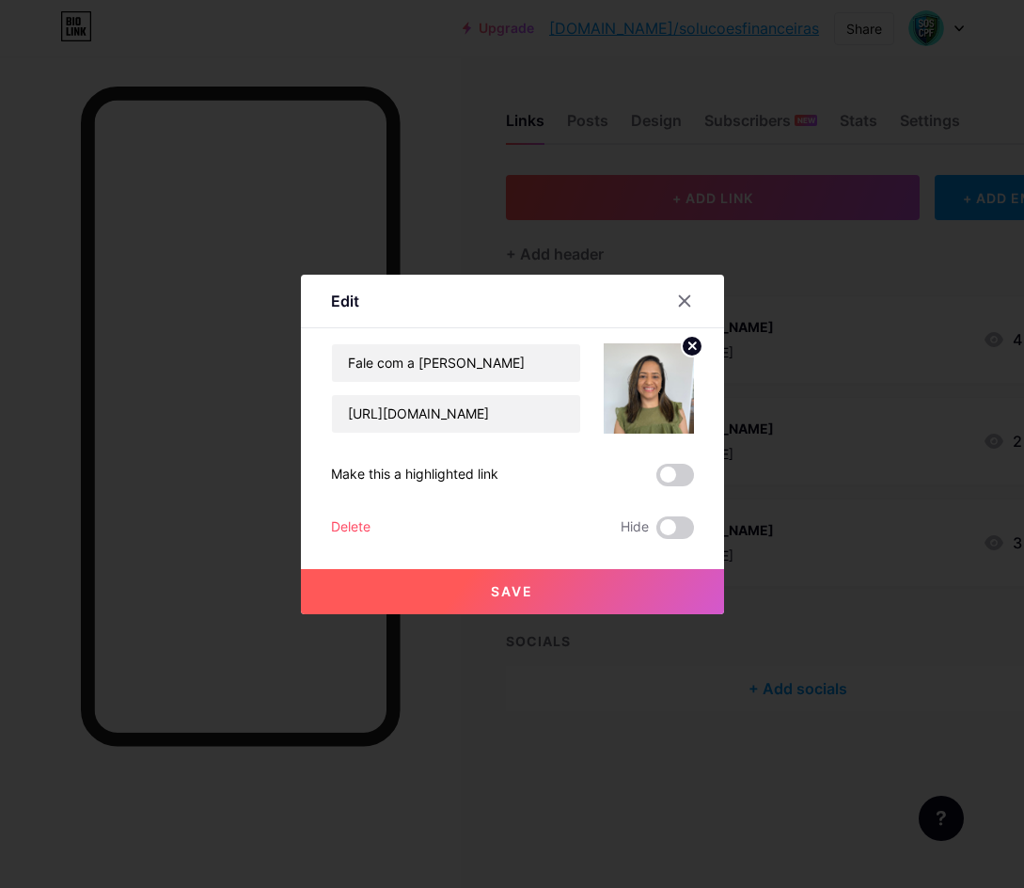
click at [518, 588] on span "Save" at bounding box center [512, 591] width 42 height 16
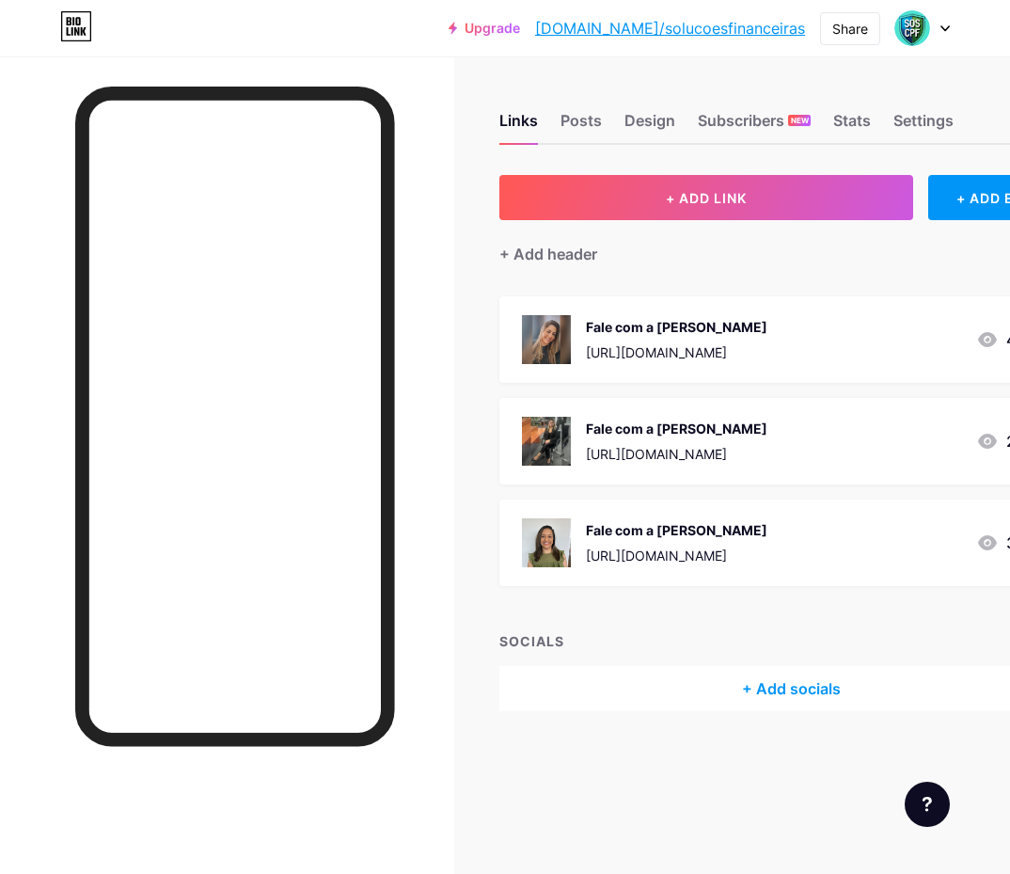
click at [475, 606] on div "Links Posts Design Subscribers NEW Stats Settings + ADD LINK + ADD EMBED + Add …" at bounding box center [581, 430] width 1163 height 749
click at [679, 635] on div "SOCIALS" at bounding box center [791, 641] width 584 height 20
click at [589, 124] on div "Posts" at bounding box center [581, 126] width 41 height 34
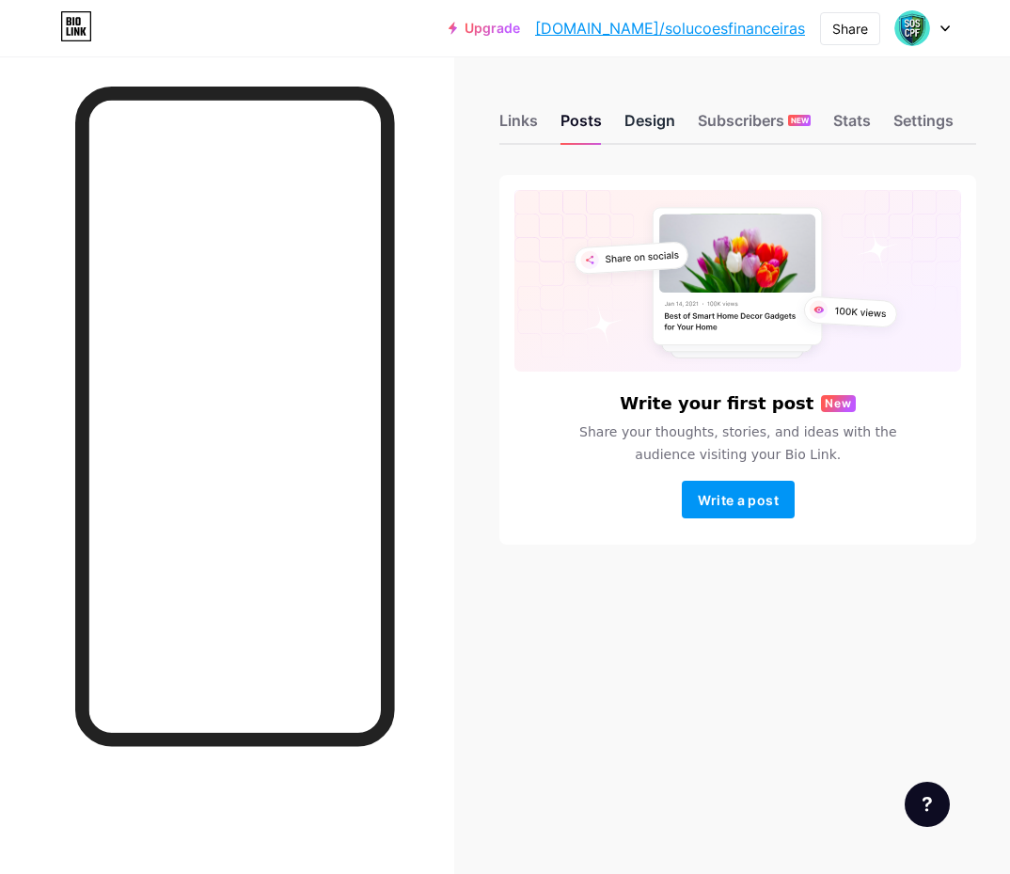
click at [654, 117] on div "Design" at bounding box center [650, 126] width 51 height 34
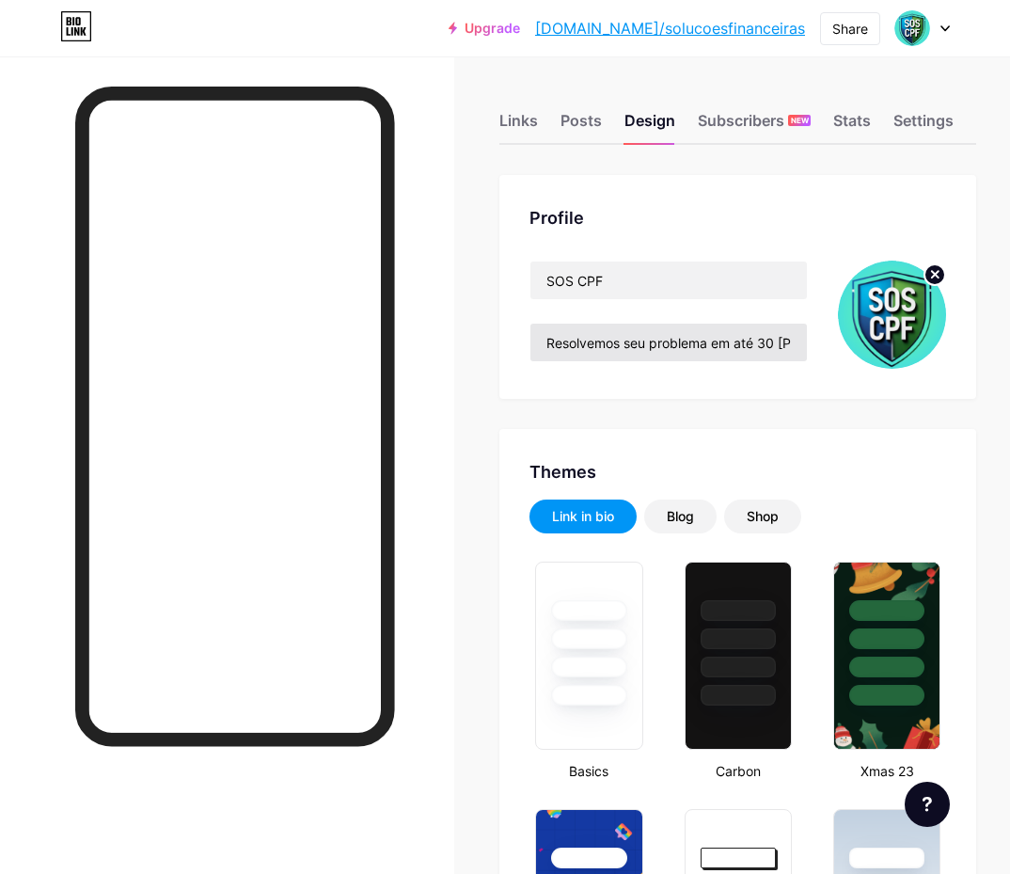
type input "#c8936a"
drag, startPoint x: 717, startPoint y: 347, endPoint x: 544, endPoint y: 347, distance: 173.1
click at [544, 347] on input "Resolvemos seu problema em até 30 [PERSON_NAME] com Garantia e sigilo." at bounding box center [669, 343] width 277 height 38
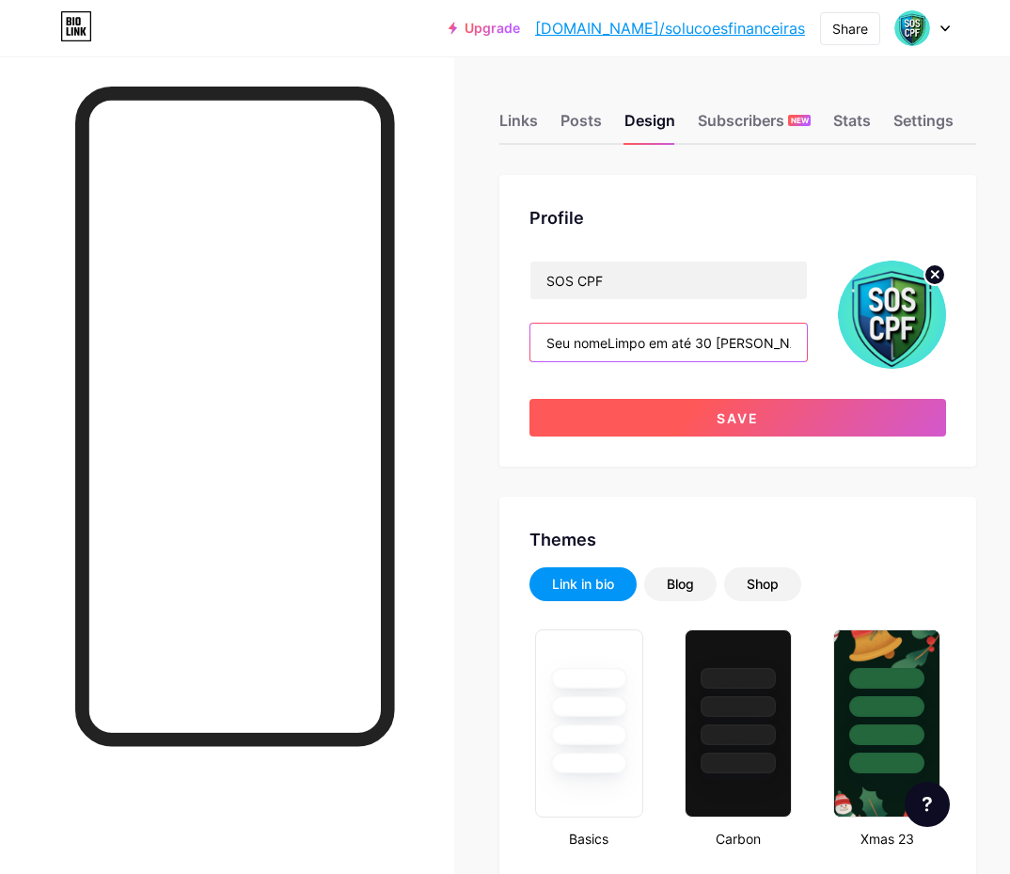
type input "Seu nomeLimpo em até 30 [PERSON_NAME] com Garantia e sigilo."
click at [737, 413] on span "Save" at bounding box center [738, 418] width 42 height 16
